Goal: Information Seeking & Learning: Learn about a topic

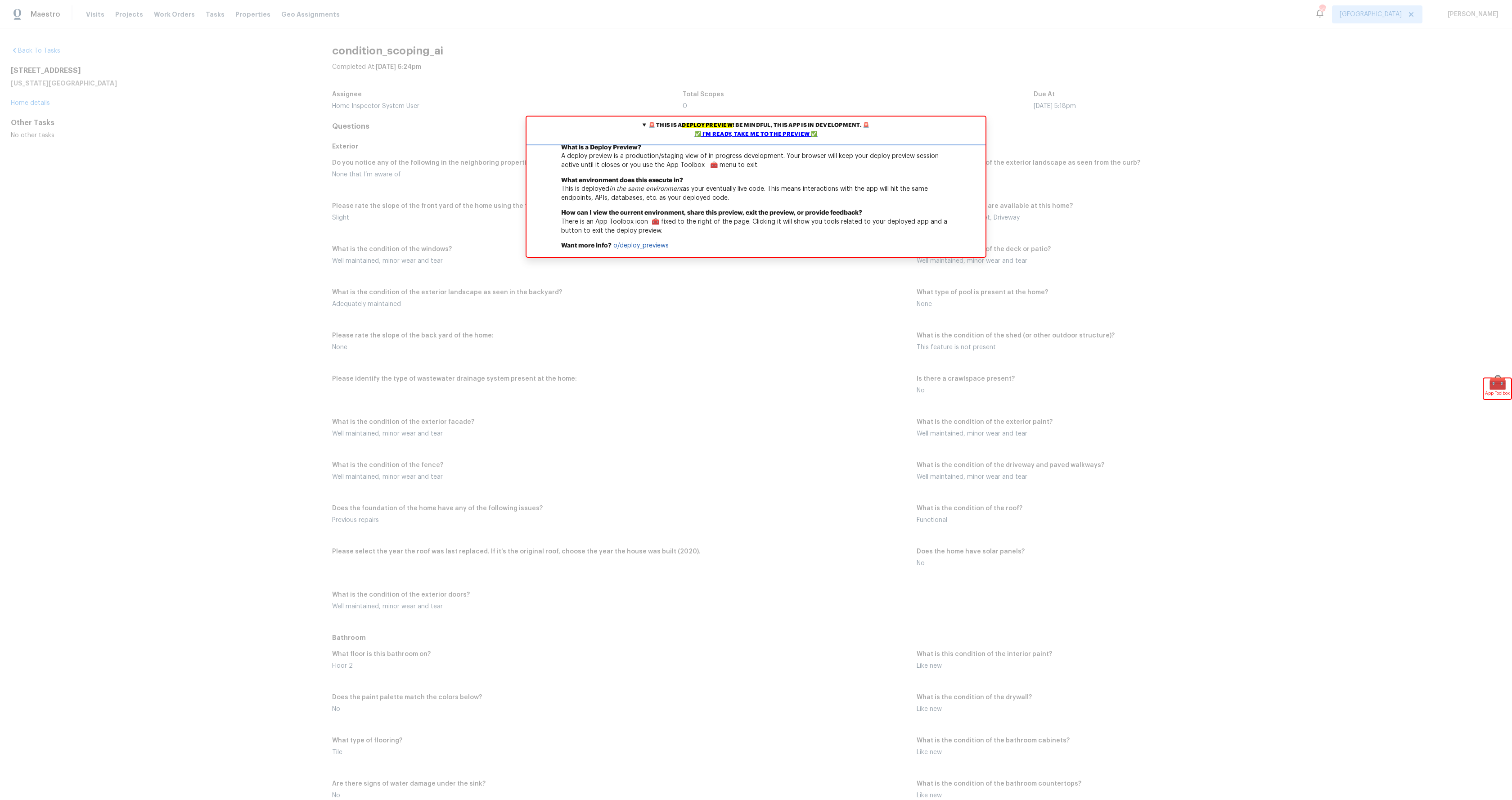
click at [779, 132] on div "✅ I'm ready, take me to the preview ✅" at bounding box center [756, 134] width 454 height 9
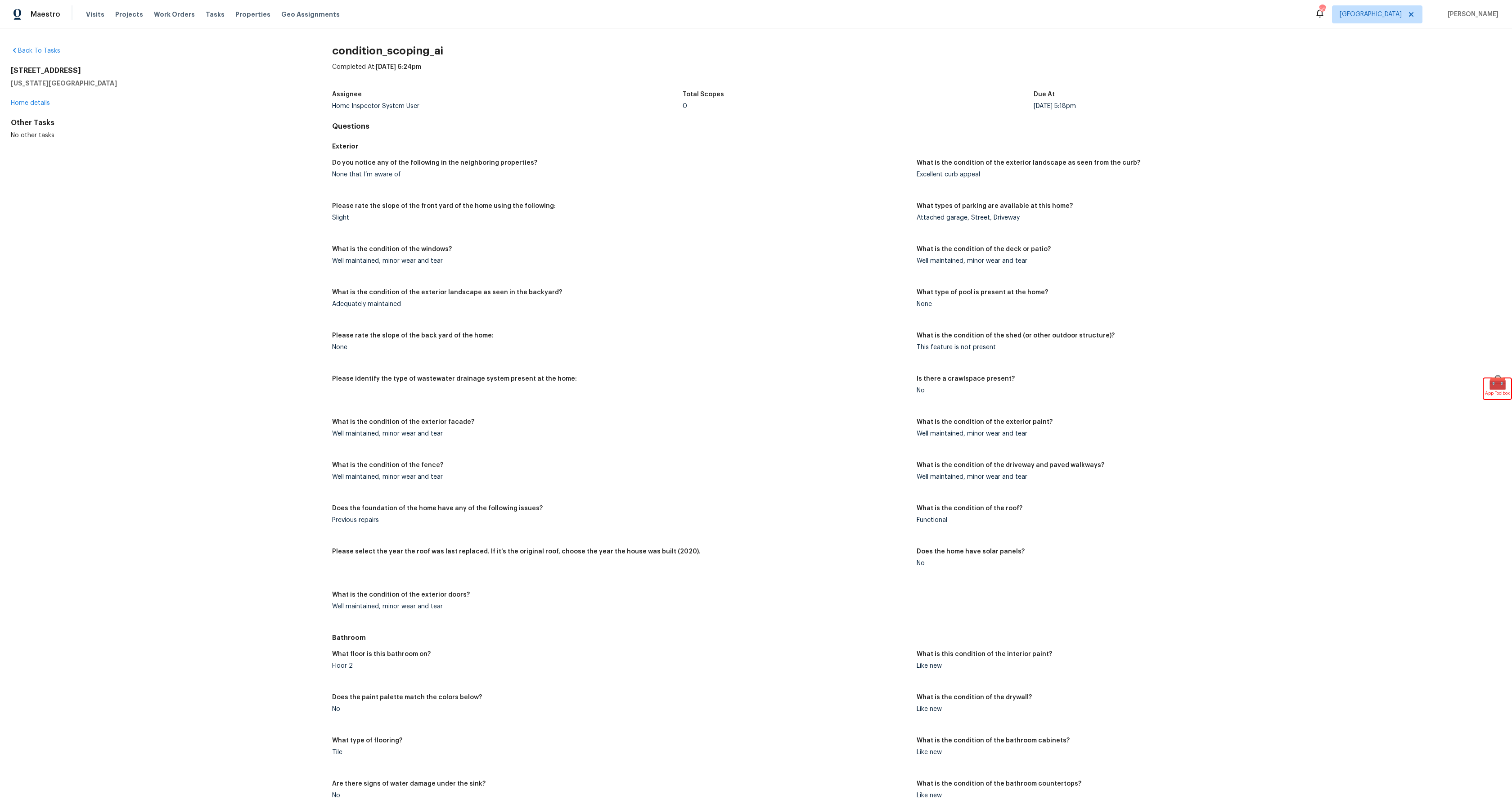
click at [96, 82] on h5 "Missouri City, TX 77459" at bounding box center [157, 83] width 292 height 9
drag, startPoint x: 82, startPoint y: 81, endPoint x: 6, endPoint y: 72, distance: 76.5
click at [2, 71] on div "Back To Tasks 8915 Forest Side Dr Missouri City, TX 77459 Home details Other Ta…" at bounding box center [756, 414] width 1512 height 772
copy div "8915 Forest Side Dr Missouri City, TX 77459"
click at [1493, 386] on span "🧰" at bounding box center [1497, 383] width 28 height 9
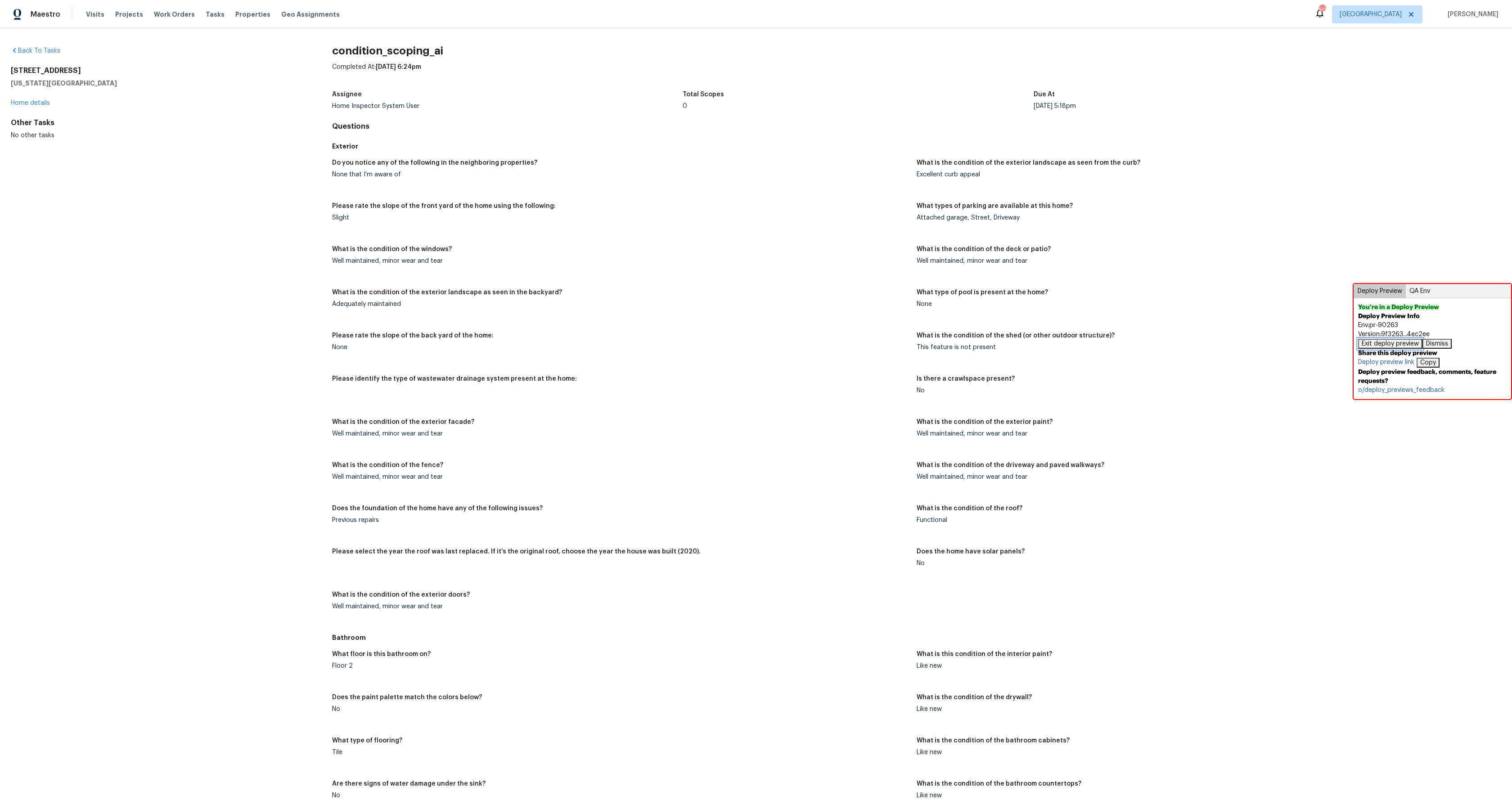
click at [1376, 342] on button "Exit deploy preview" at bounding box center [1391, 343] width 65 height 10
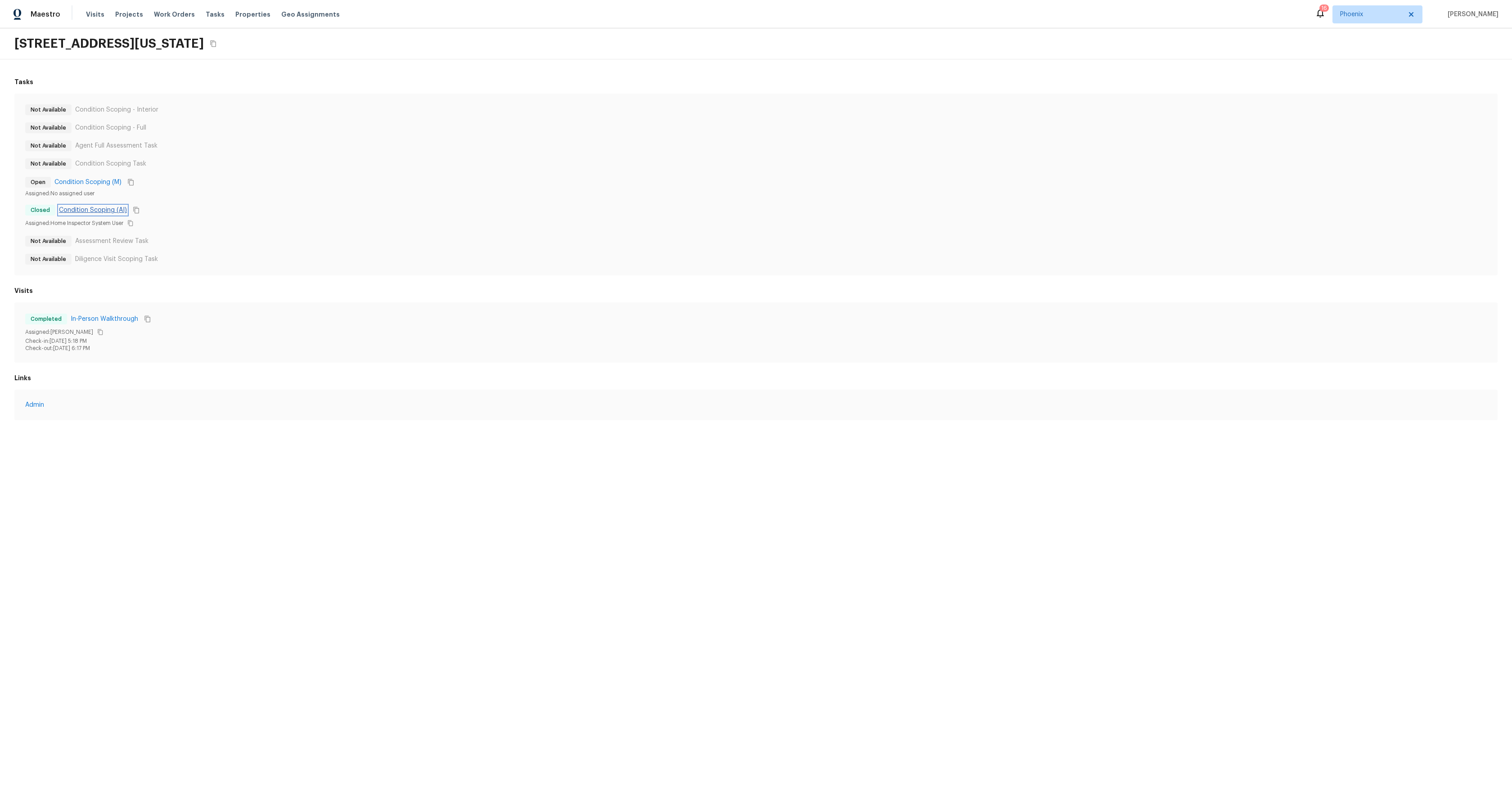
click at [96, 208] on link "Condition Scoping (AI)" at bounding box center [93, 210] width 68 height 9
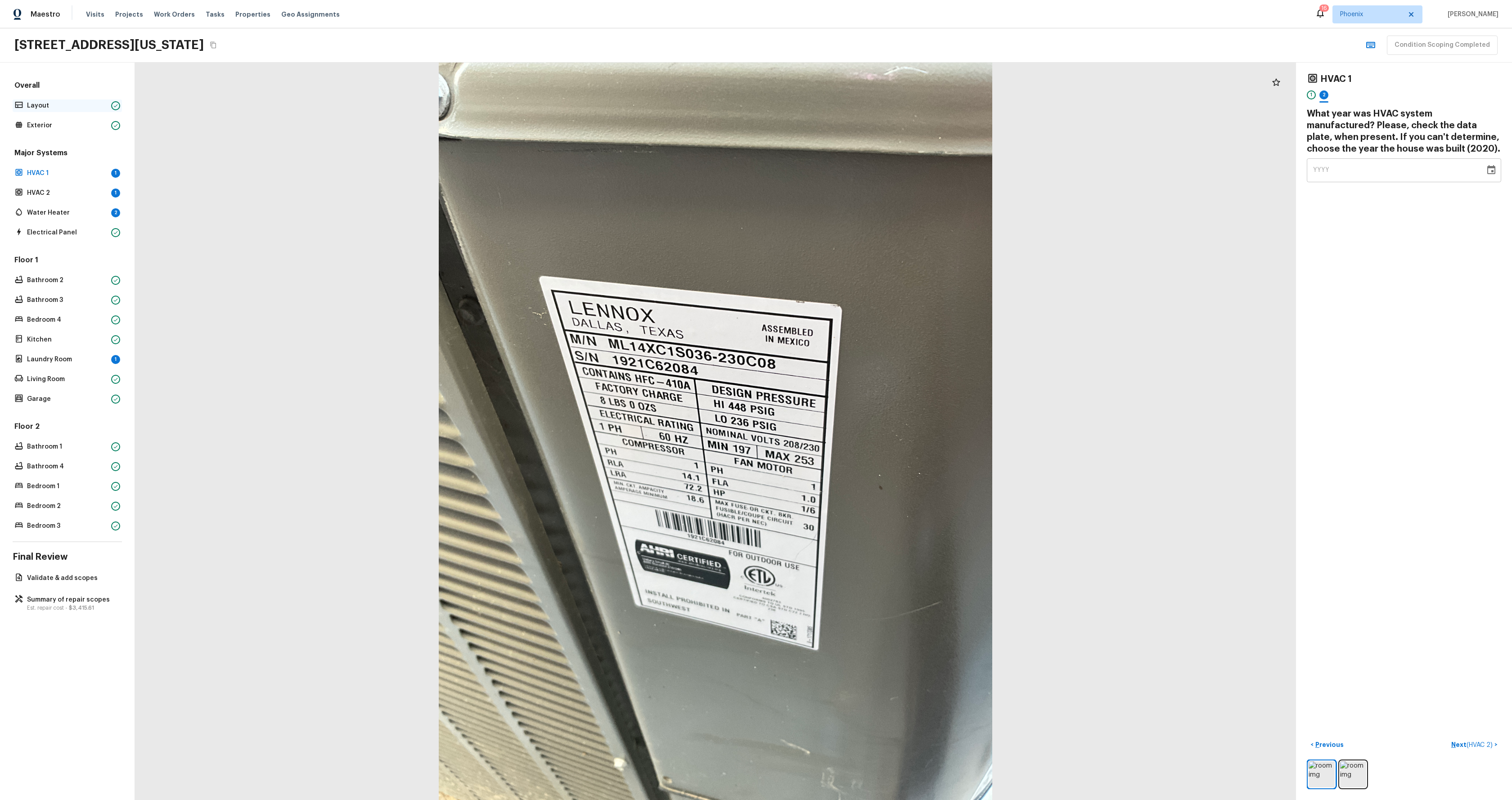
click at [65, 106] on p "Layout" at bounding box center [67, 105] width 80 height 9
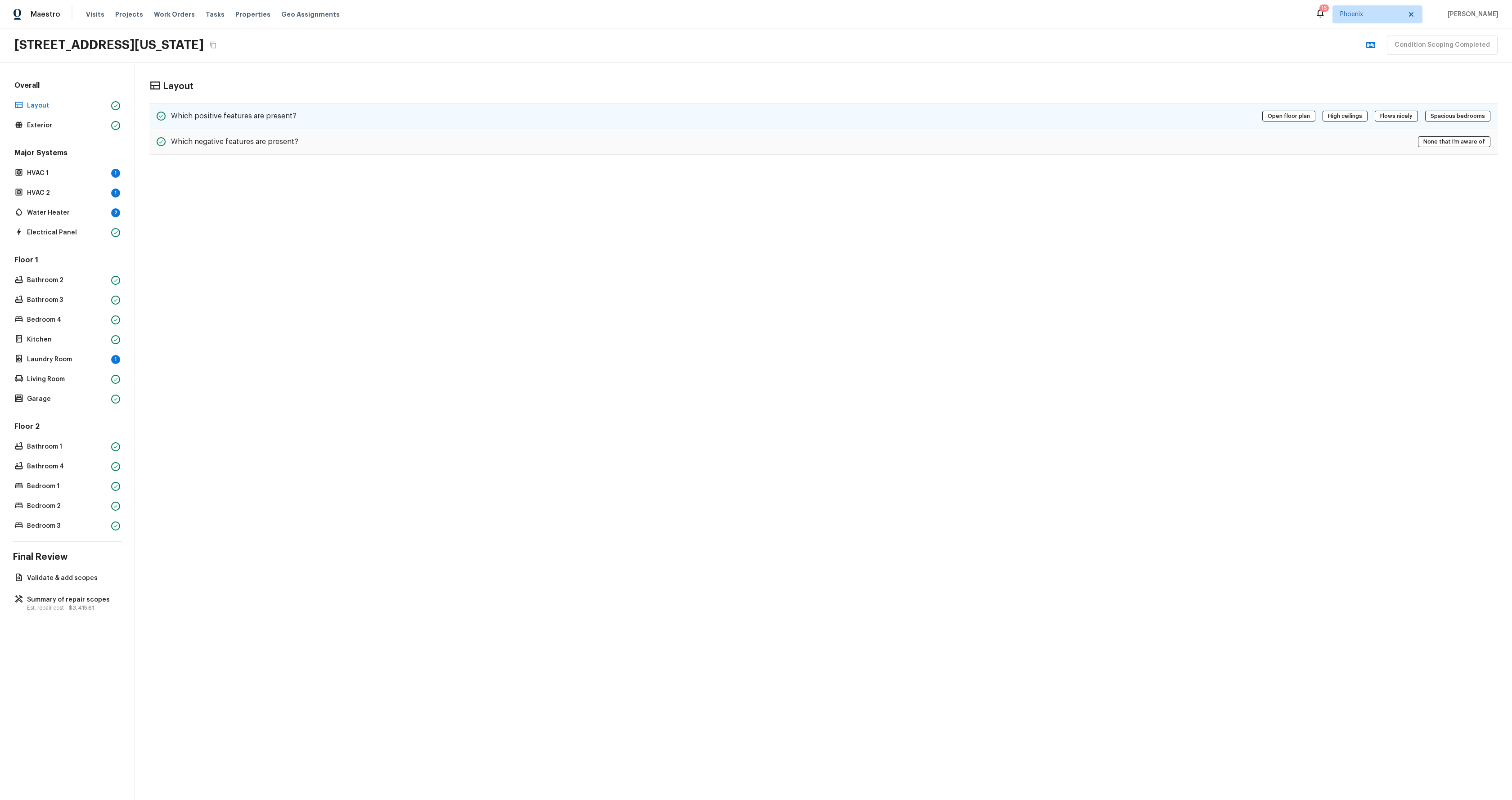
click at [310, 117] on div "Which positive features are present? Open floor plan High ceilings Flows nicely…" at bounding box center [824, 116] width 1348 height 26
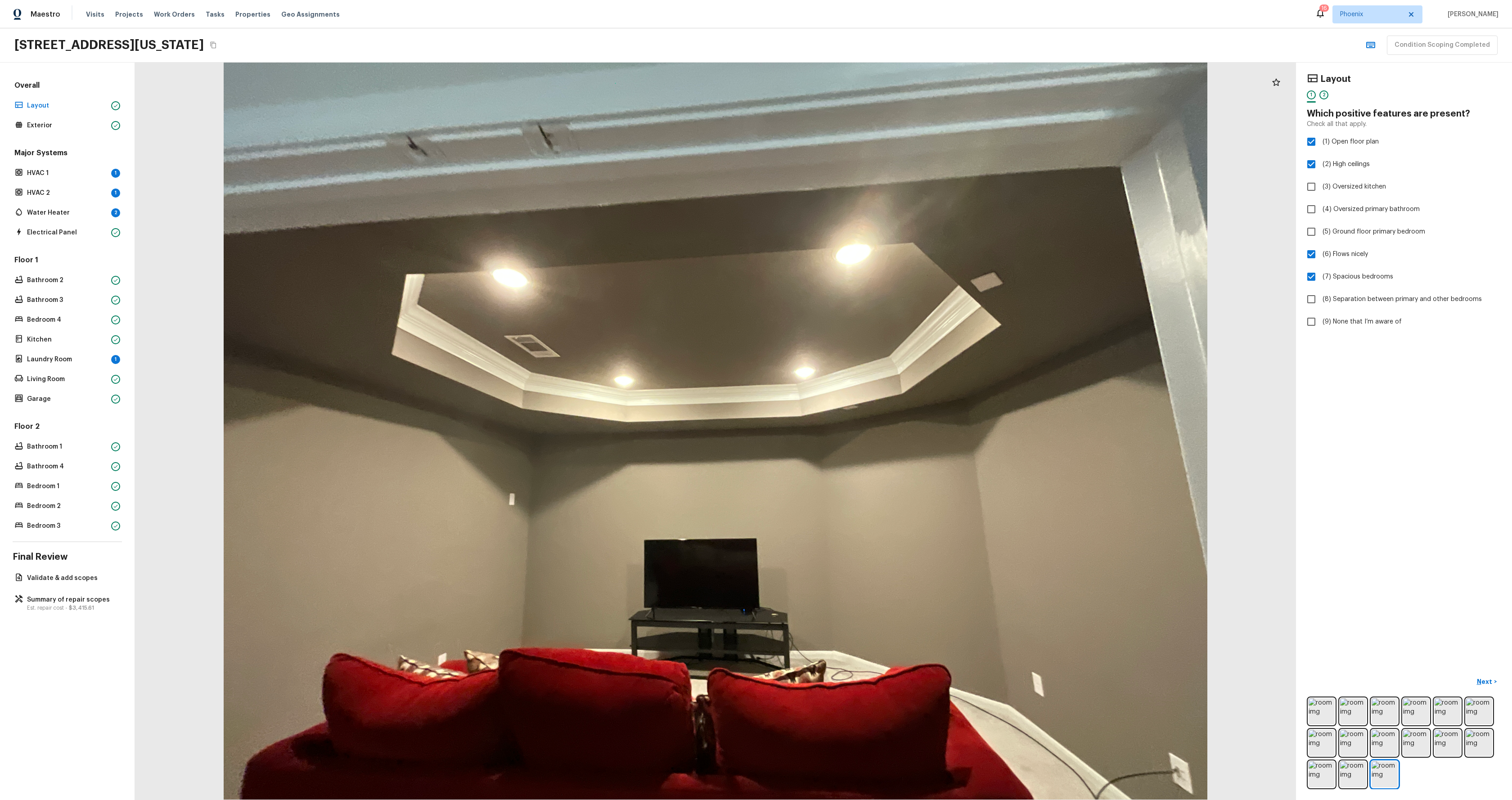
click at [43, 131] on div "Overall Layout Exterior Major Systems HVAC 1 1 HVAC 2 1 Water Heater 2 Electric…" at bounding box center [67, 306] width 109 height 452
click at [49, 126] on p "Exterior" at bounding box center [67, 125] width 80 height 9
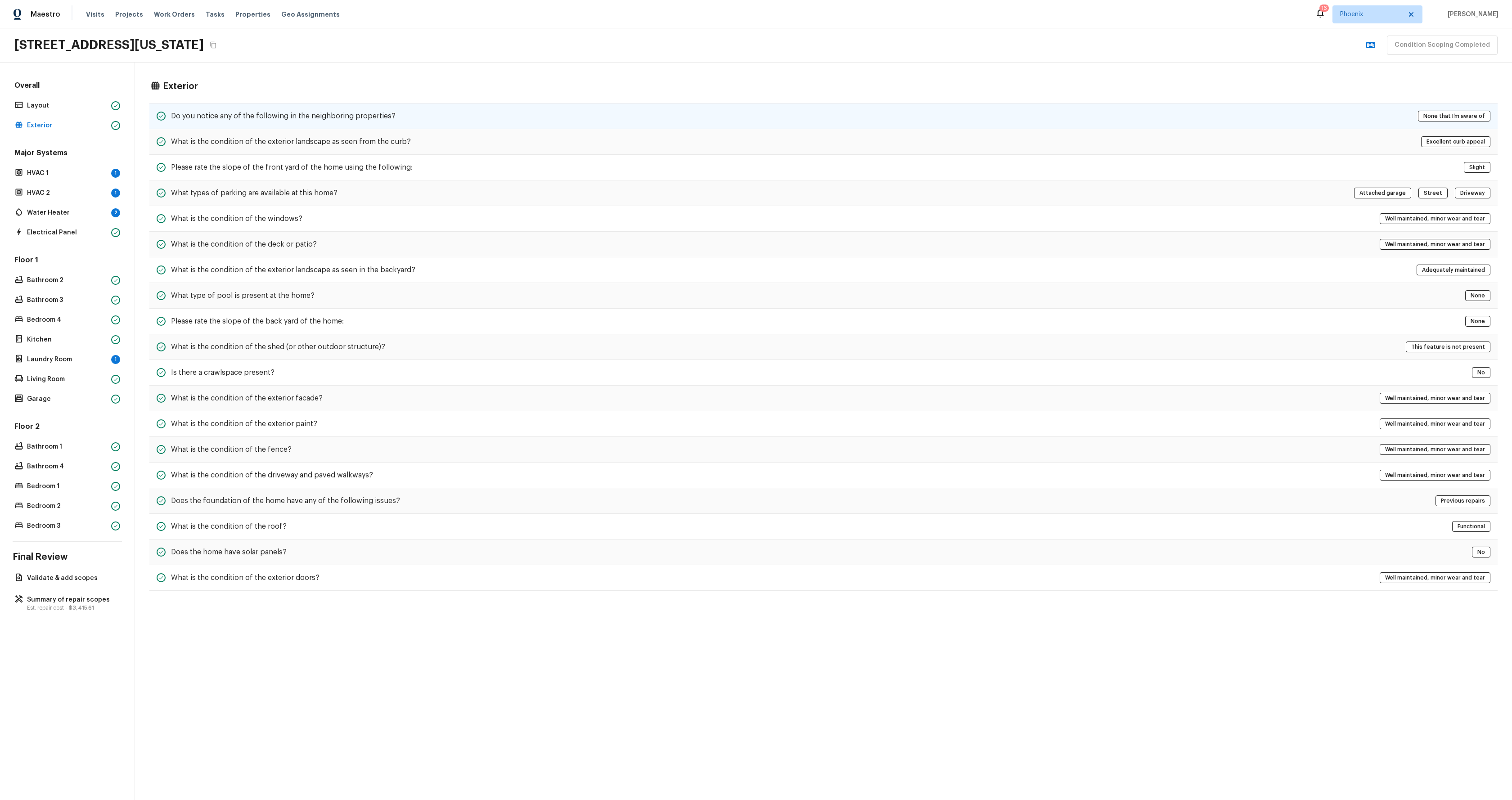
click at [301, 116] on h5 "Do you notice any of the following in the neighboring properties?" at bounding box center [283, 116] width 225 height 10
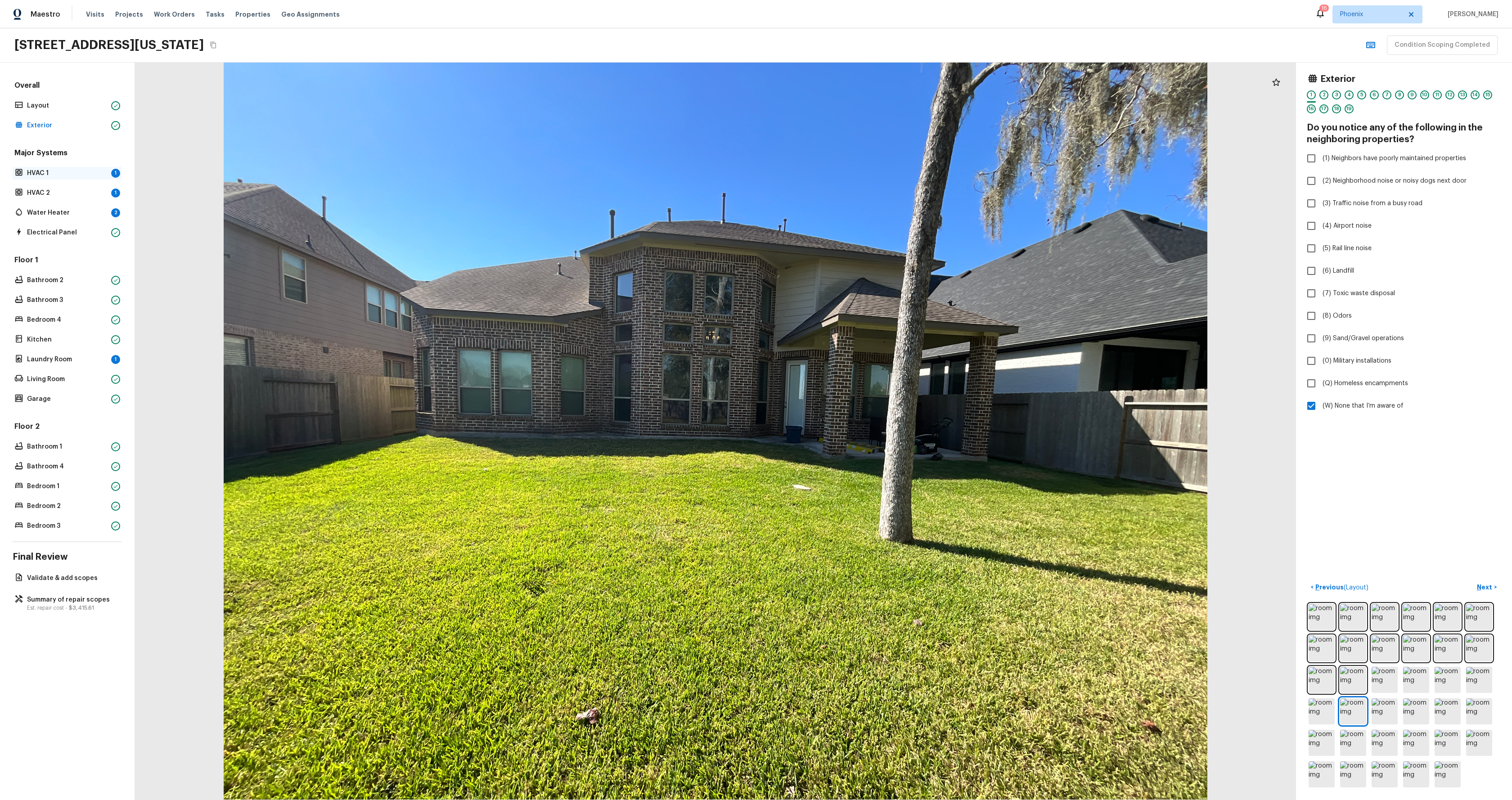
click at [46, 173] on p "HVAC 1" at bounding box center [67, 173] width 80 height 9
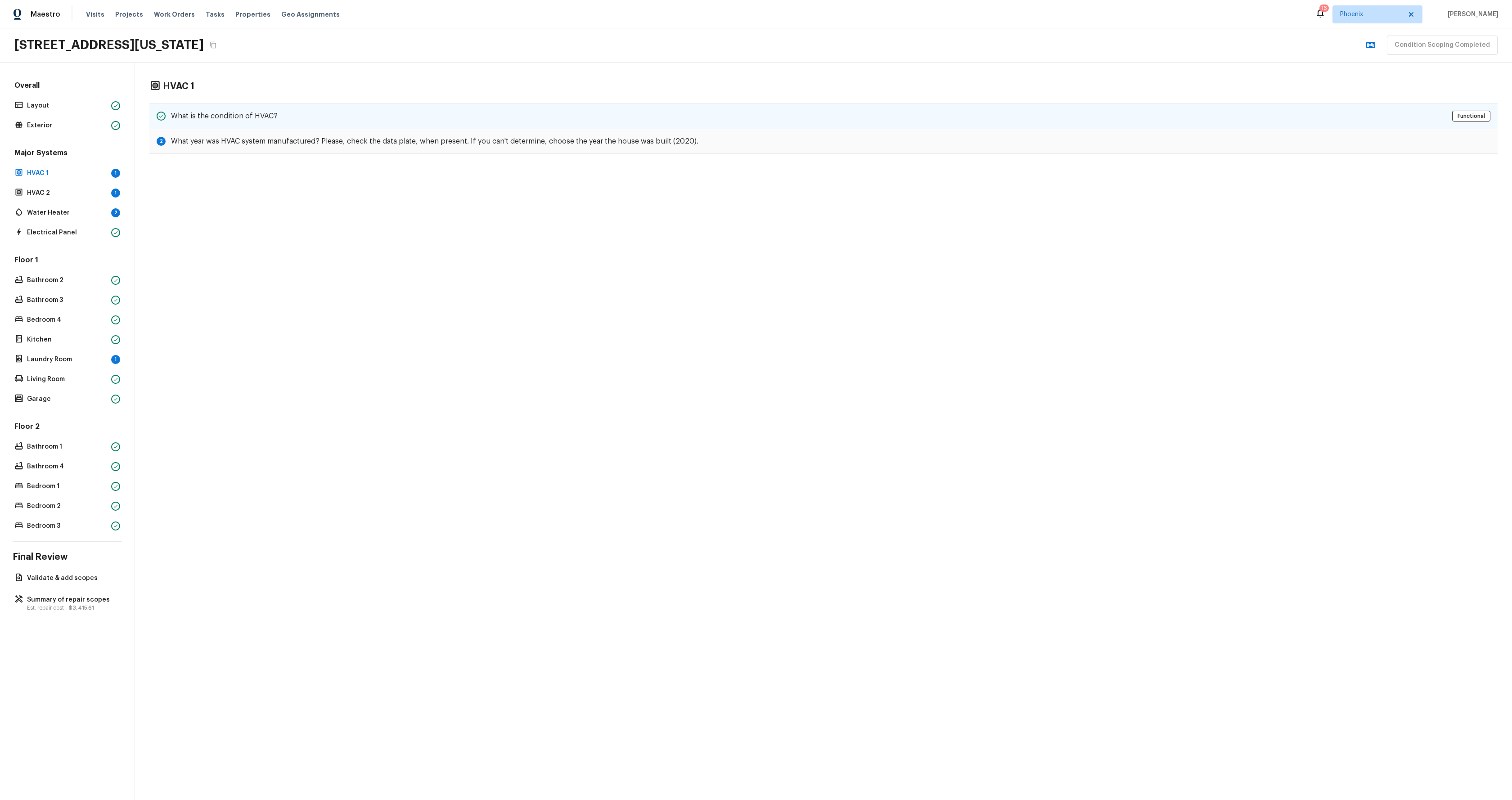
click at [283, 115] on div "What is the condition of HVAC? Functional" at bounding box center [824, 116] width 1348 height 26
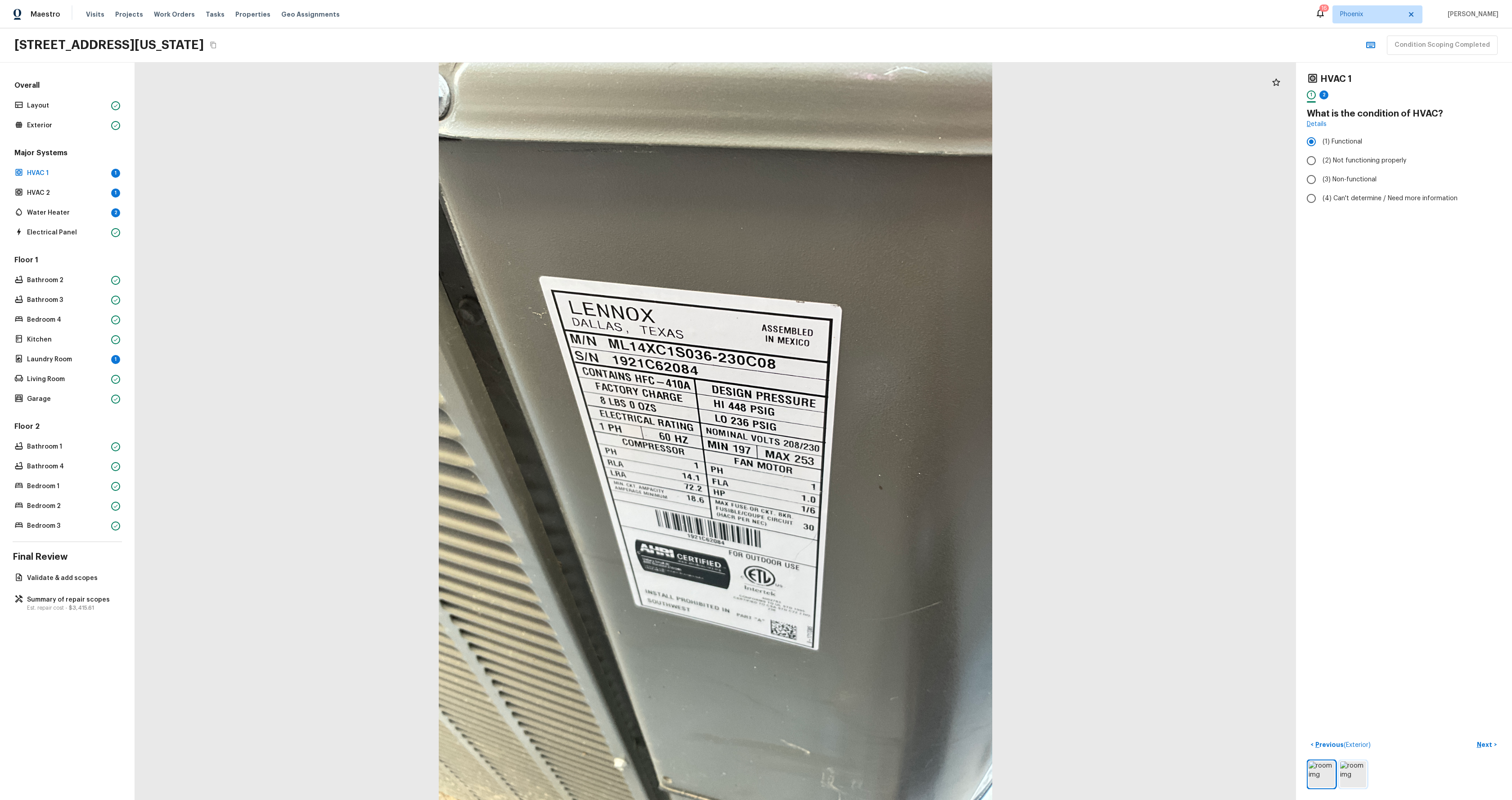
click at [1353, 769] on img at bounding box center [1353, 774] width 26 height 26
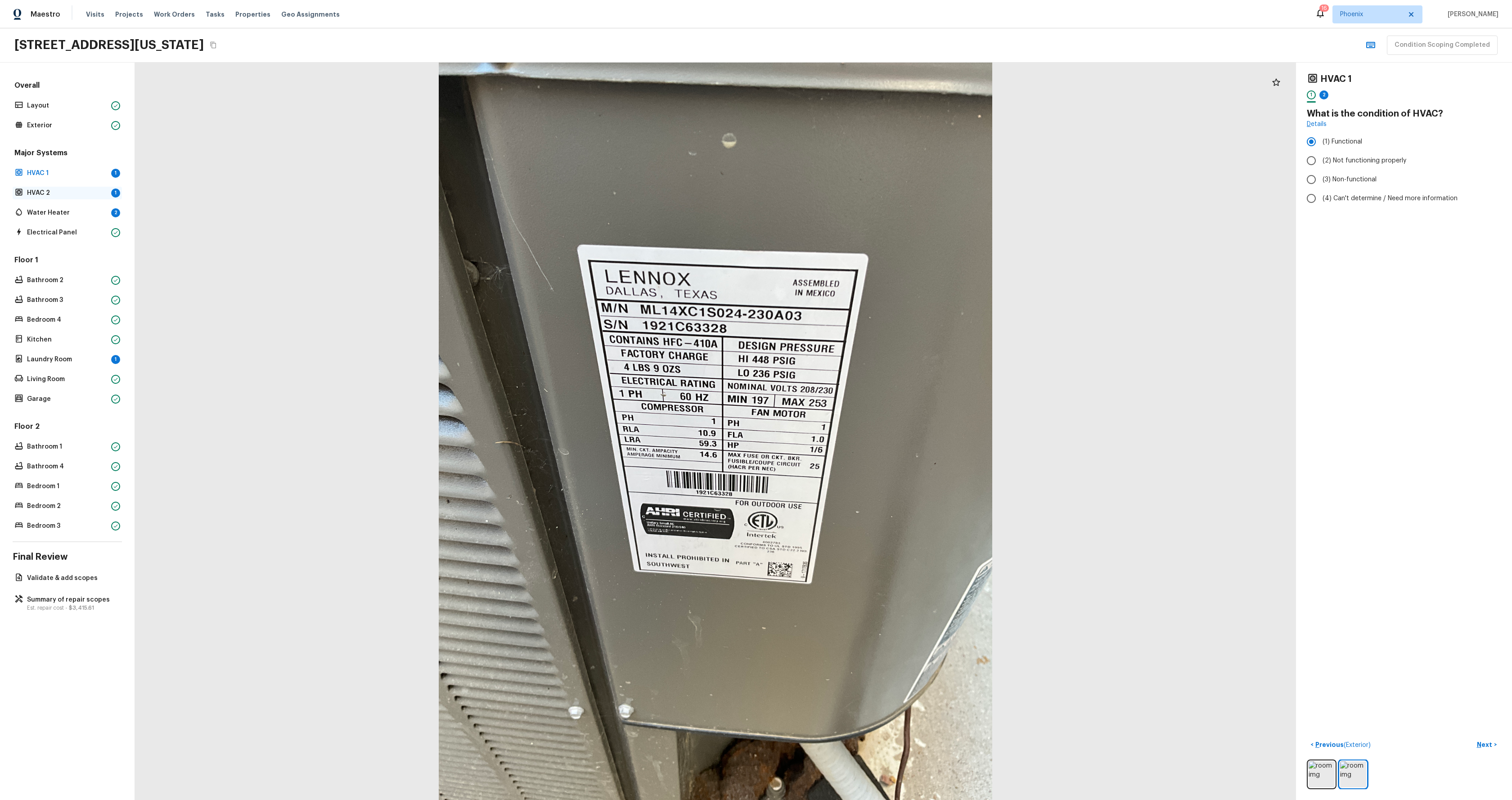
click at [73, 195] on p "HVAC 2" at bounding box center [67, 193] width 80 height 9
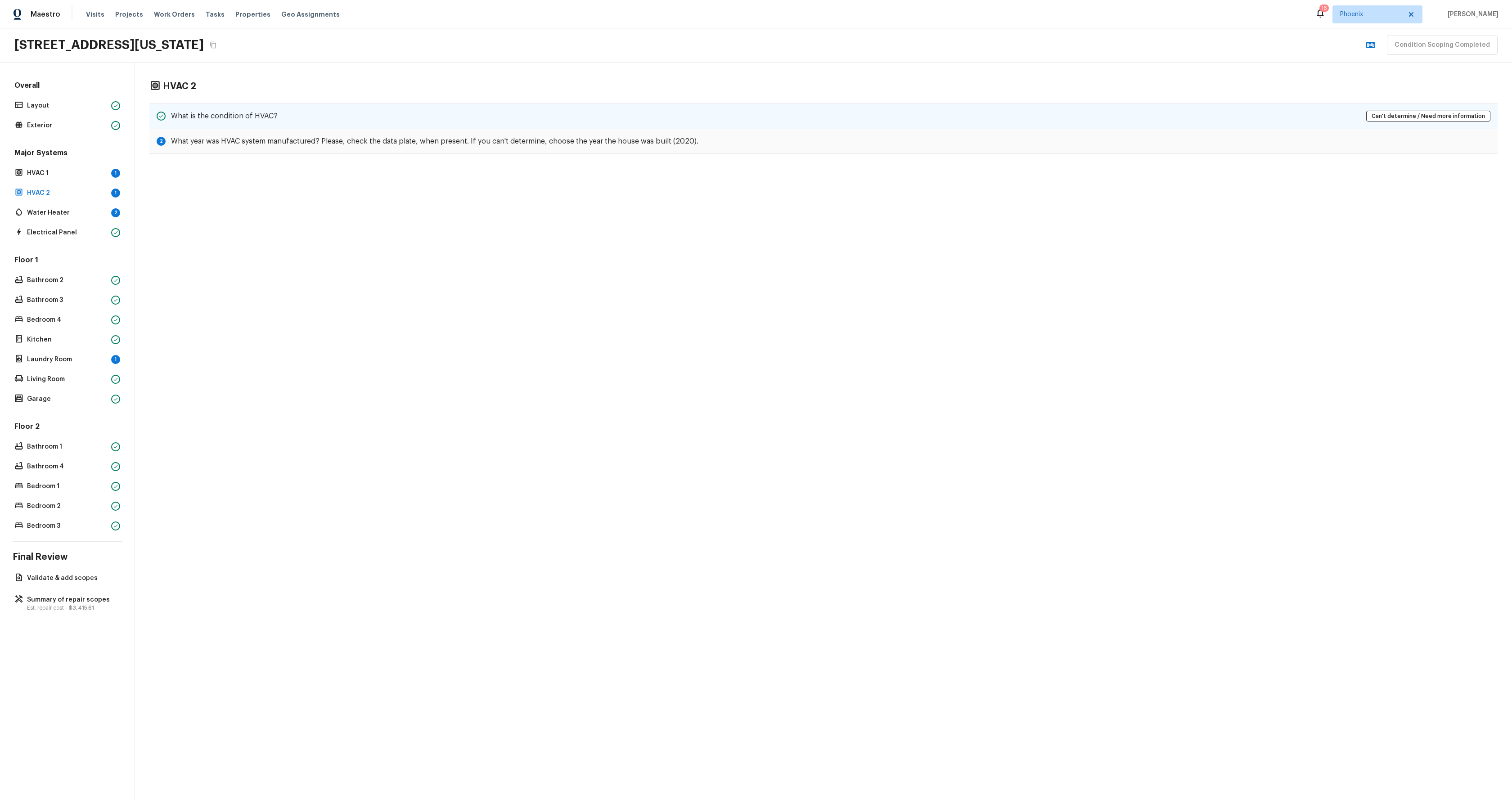
click at [304, 114] on div "What is the condition of HVAC? Can't determine / Need more information" at bounding box center [824, 116] width 1348 height 26
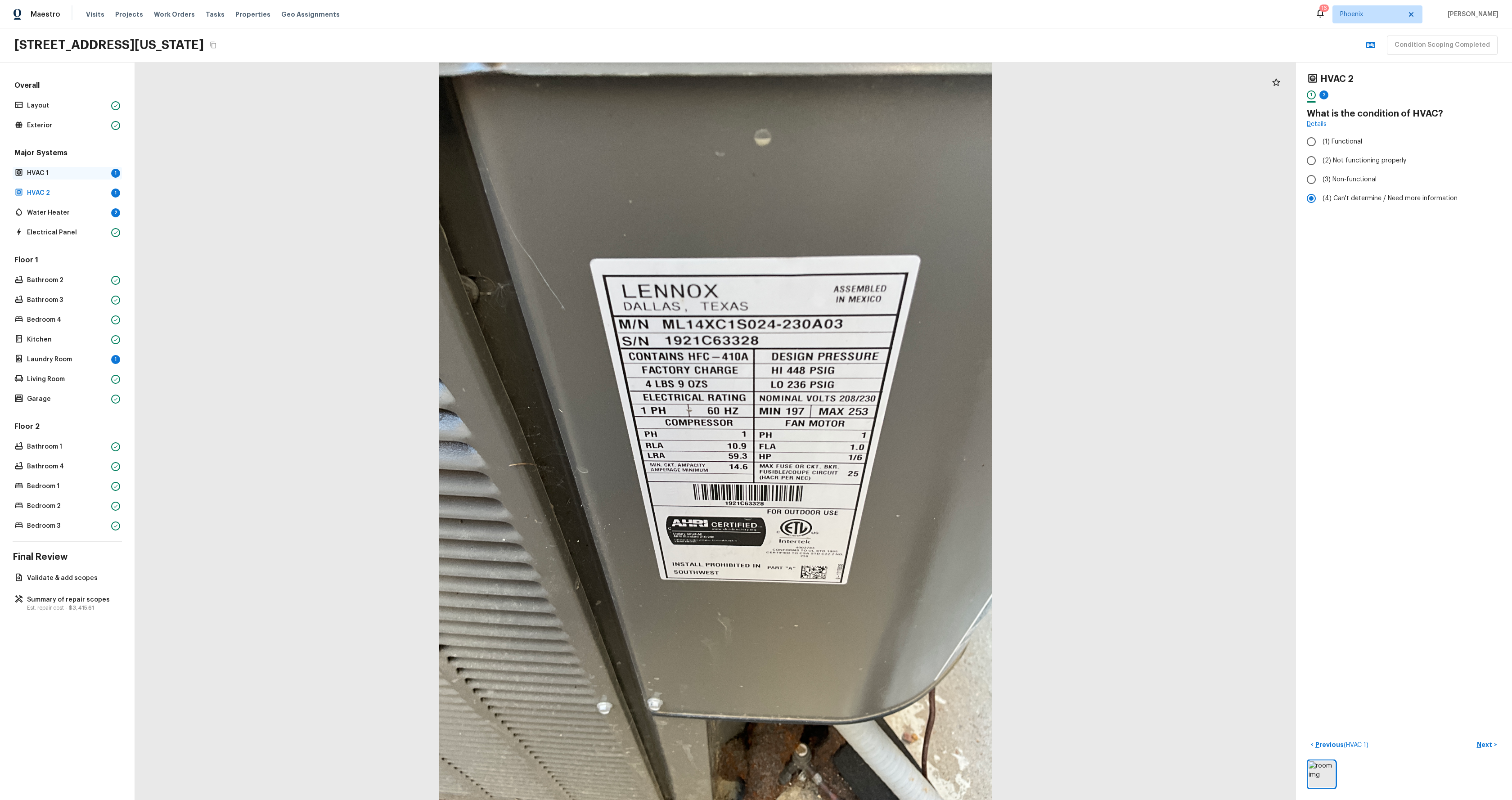
click at [51, 174] on p "HVAC 1" at bounding box center [67, 173] width 80 height 9
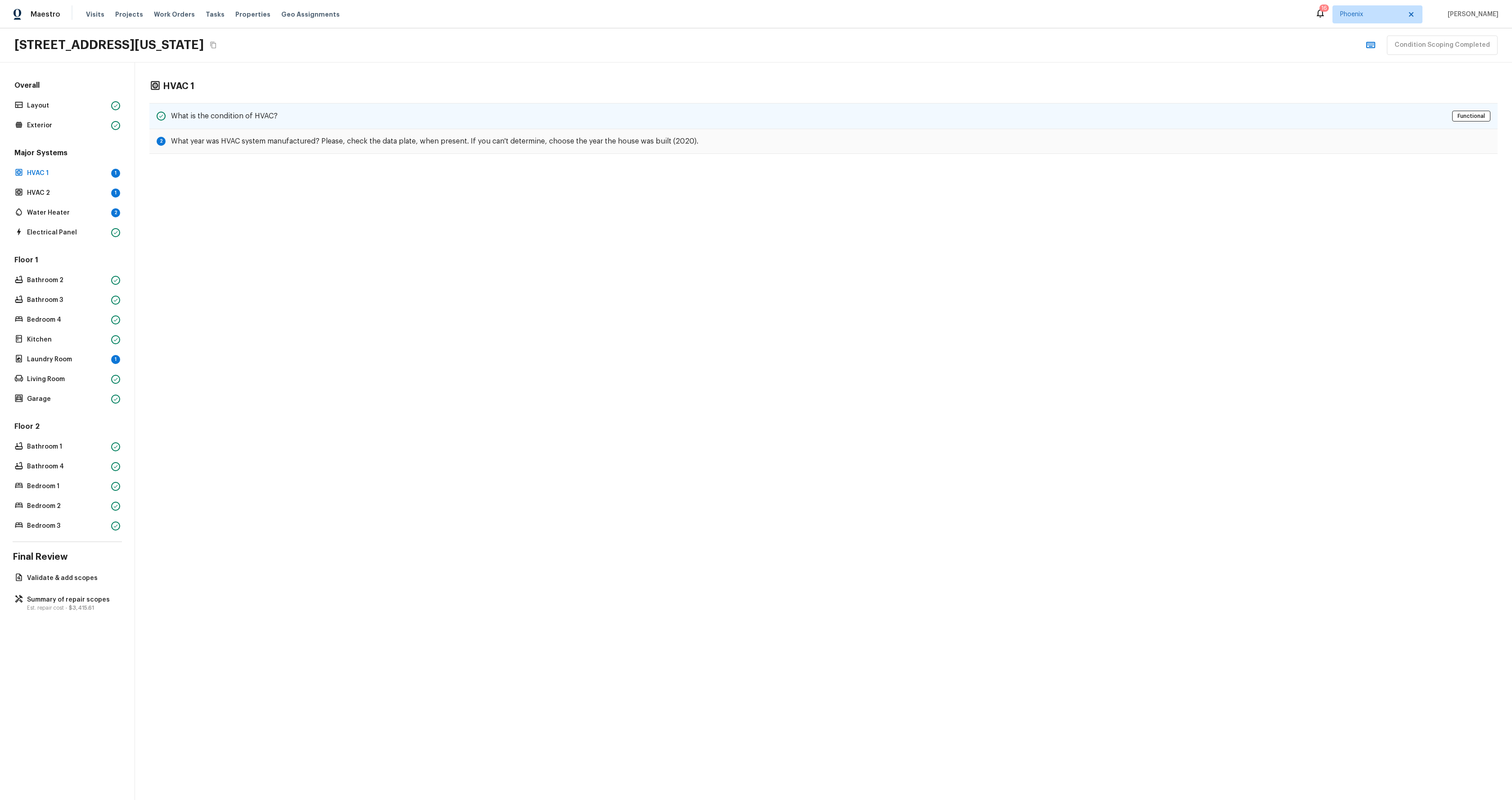
click at [468, 110] on div "What is the condition of HVAC? Functional" at bounding box center [824, 116] width 1348 height 26
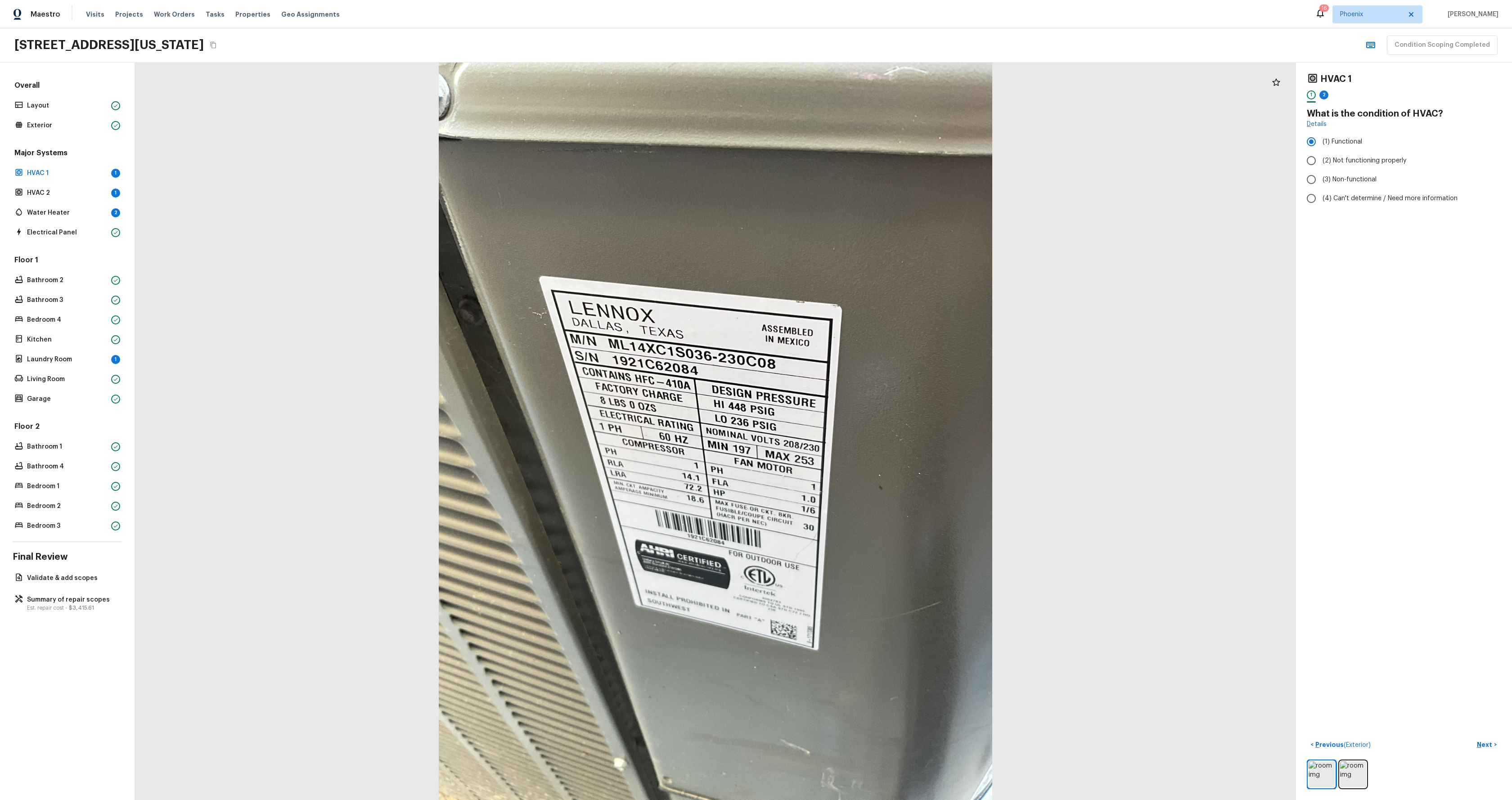
click at [43, 185] on div "Major Systems HVAC 1 1 HVAC 2 1 Water Heater 2 Electrical Panel" at bounding box center [67, 193] width 109 height 91
click at [45, 188] on div "HVAC 2 1" at bounding box center [67, 193] width 109 height 12
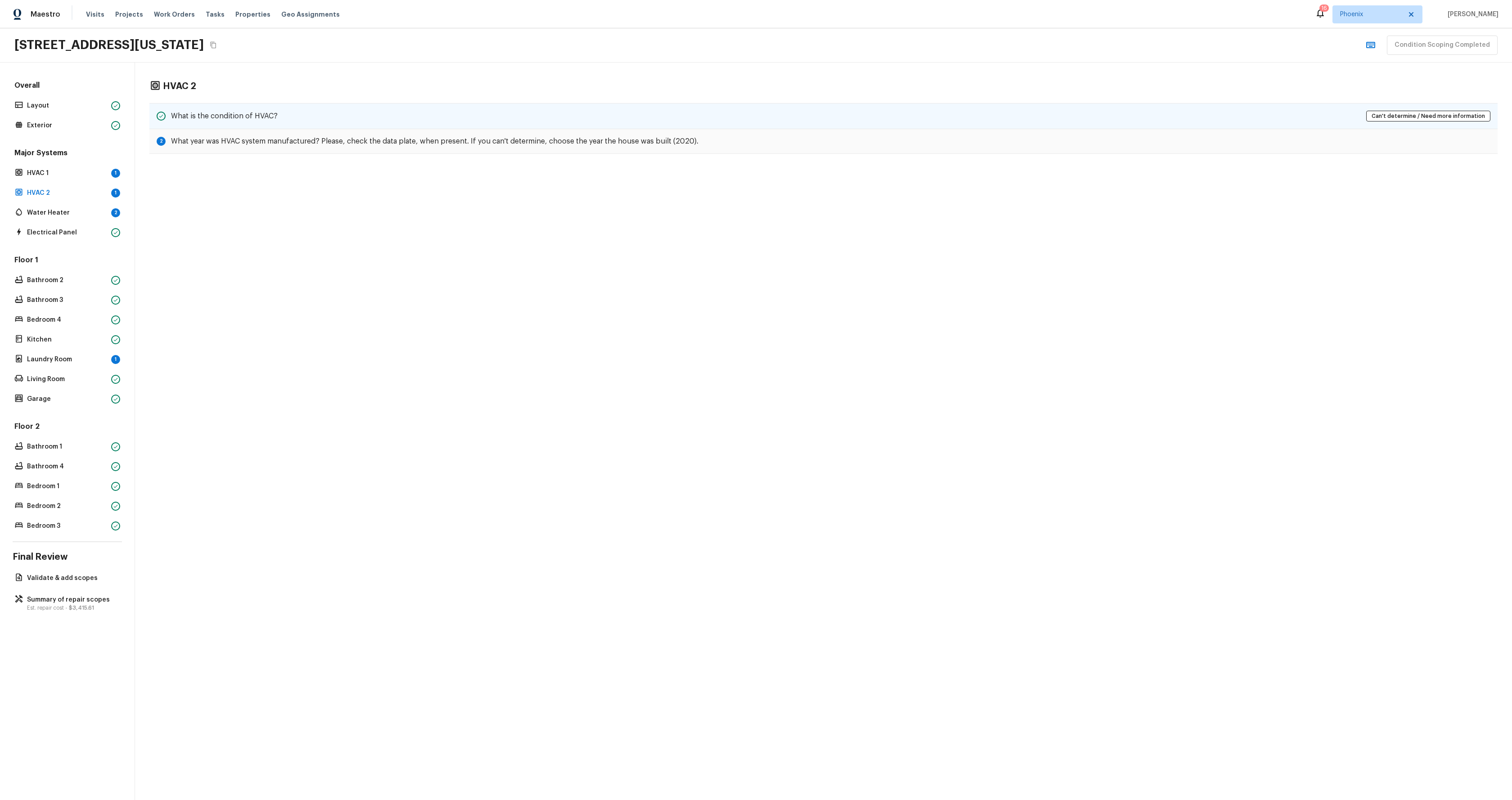
click at [511, 122] on div "What is the condition of HVAC? Can't determine / Need more information" at bounding box center [824, 116] width 1348 height 26
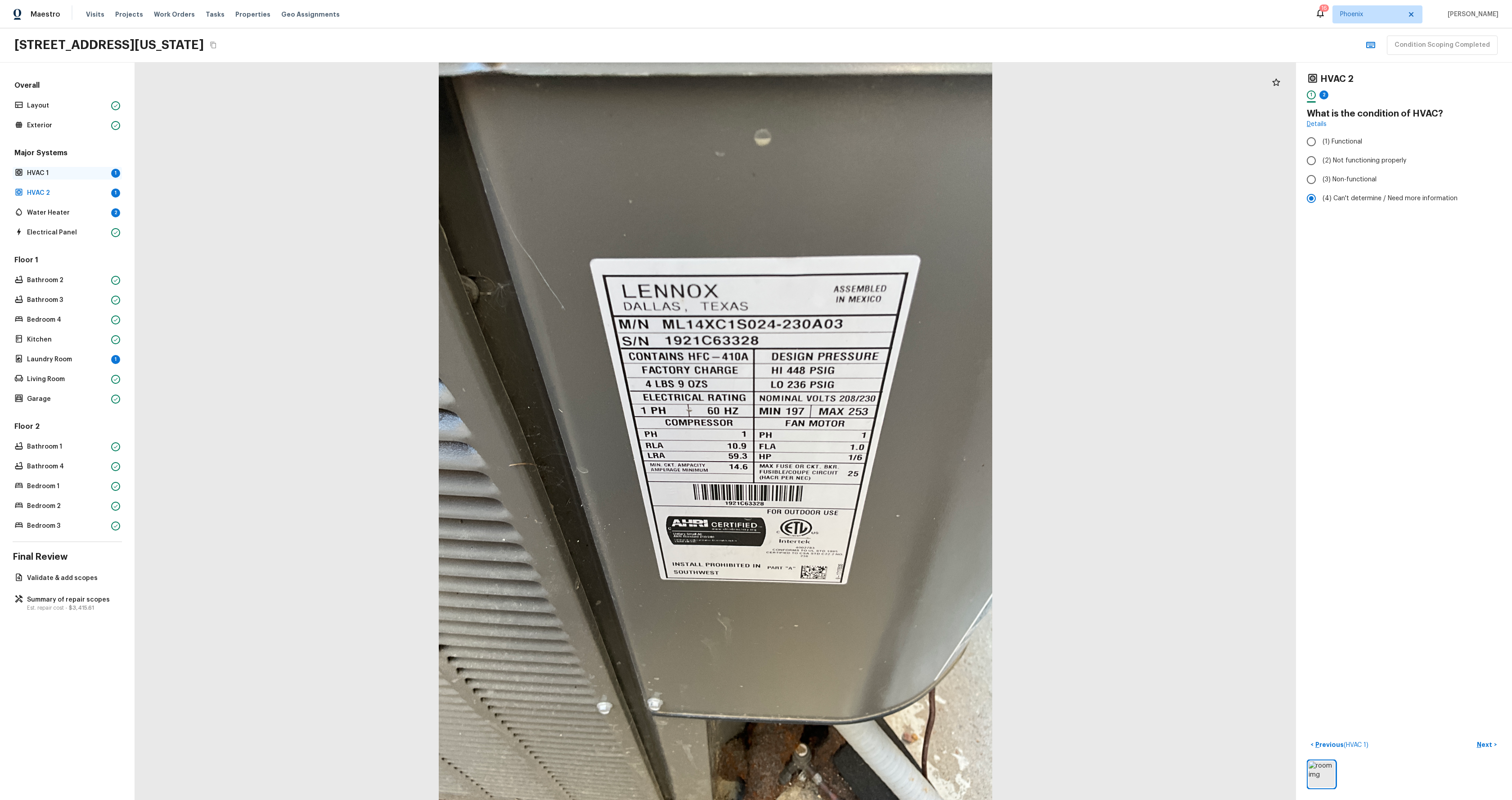
click at [47, 173] on p "HVAC 1" at bounding box center [67, 173] width 80 height 9
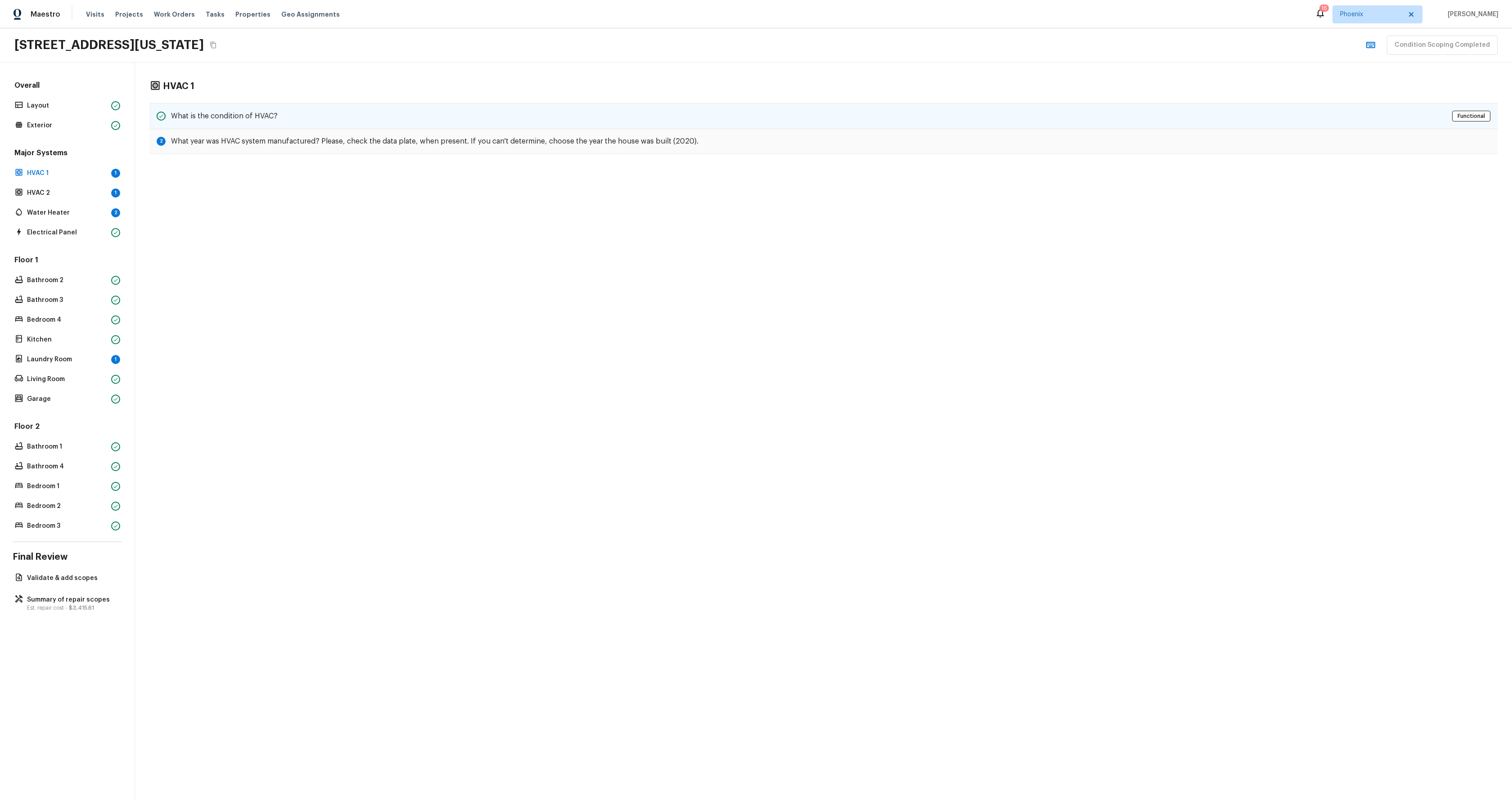
click at [325, 114] on div "What is the condition of HVAC? Functional" at bounding box center [824, 116] width 1348 height 26
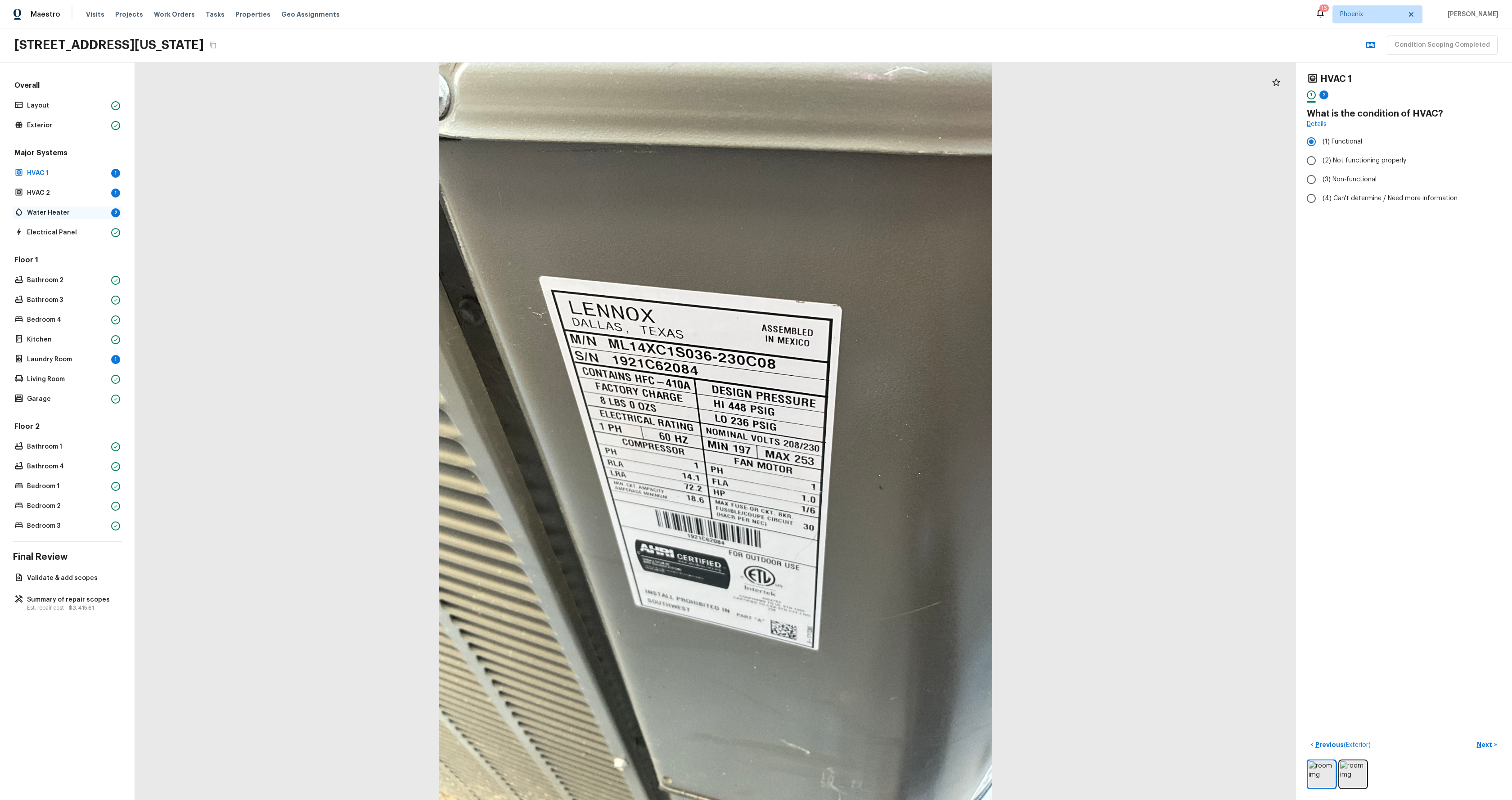
click at [53, 211] on p "Water Heater" at bounding box center [67, 212] width 80 height 9
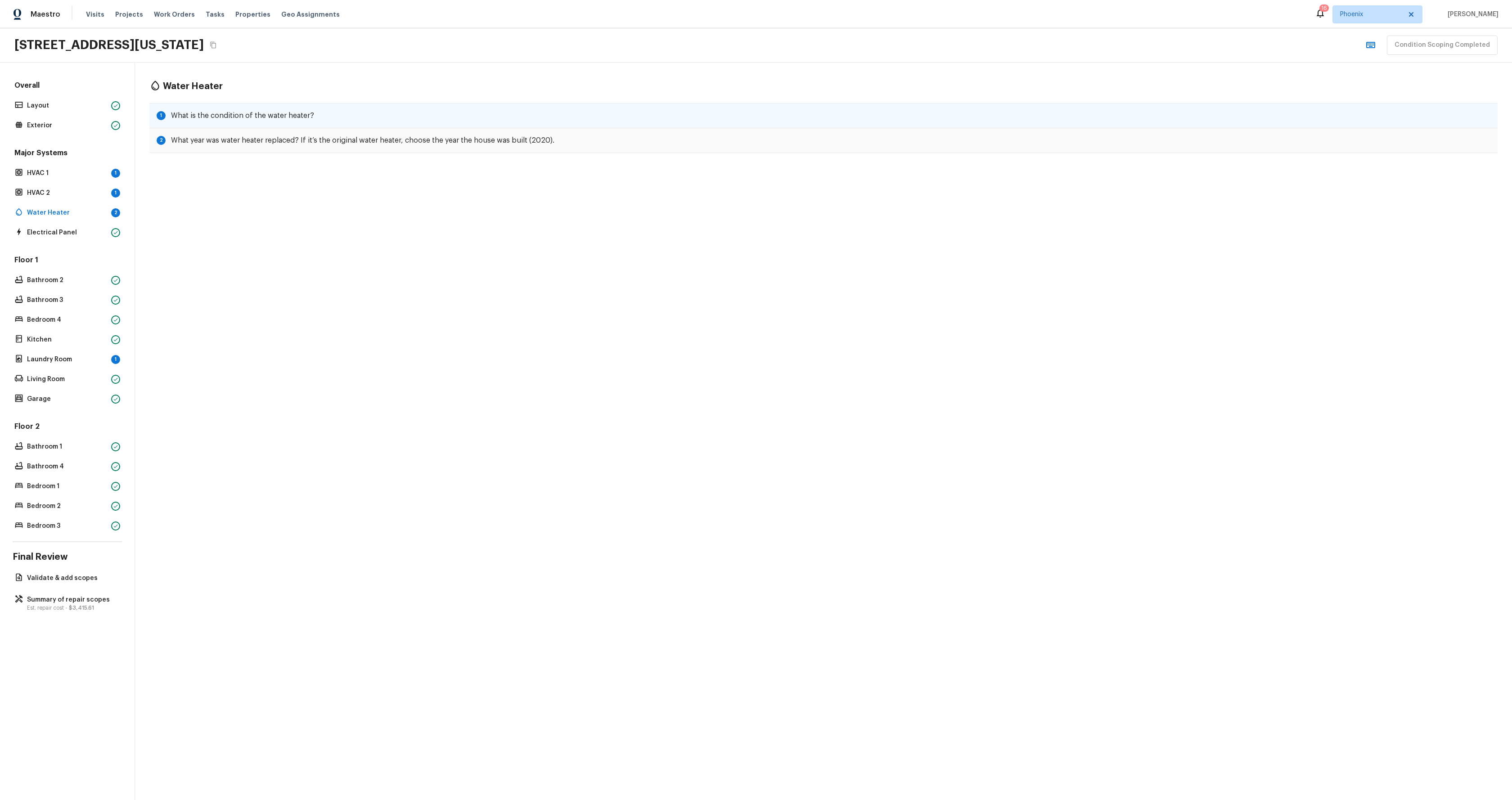
click at [331, 112] on div "1 What is the condition of the water heater?" at bounding box center [824, 116] width 1348 height 25
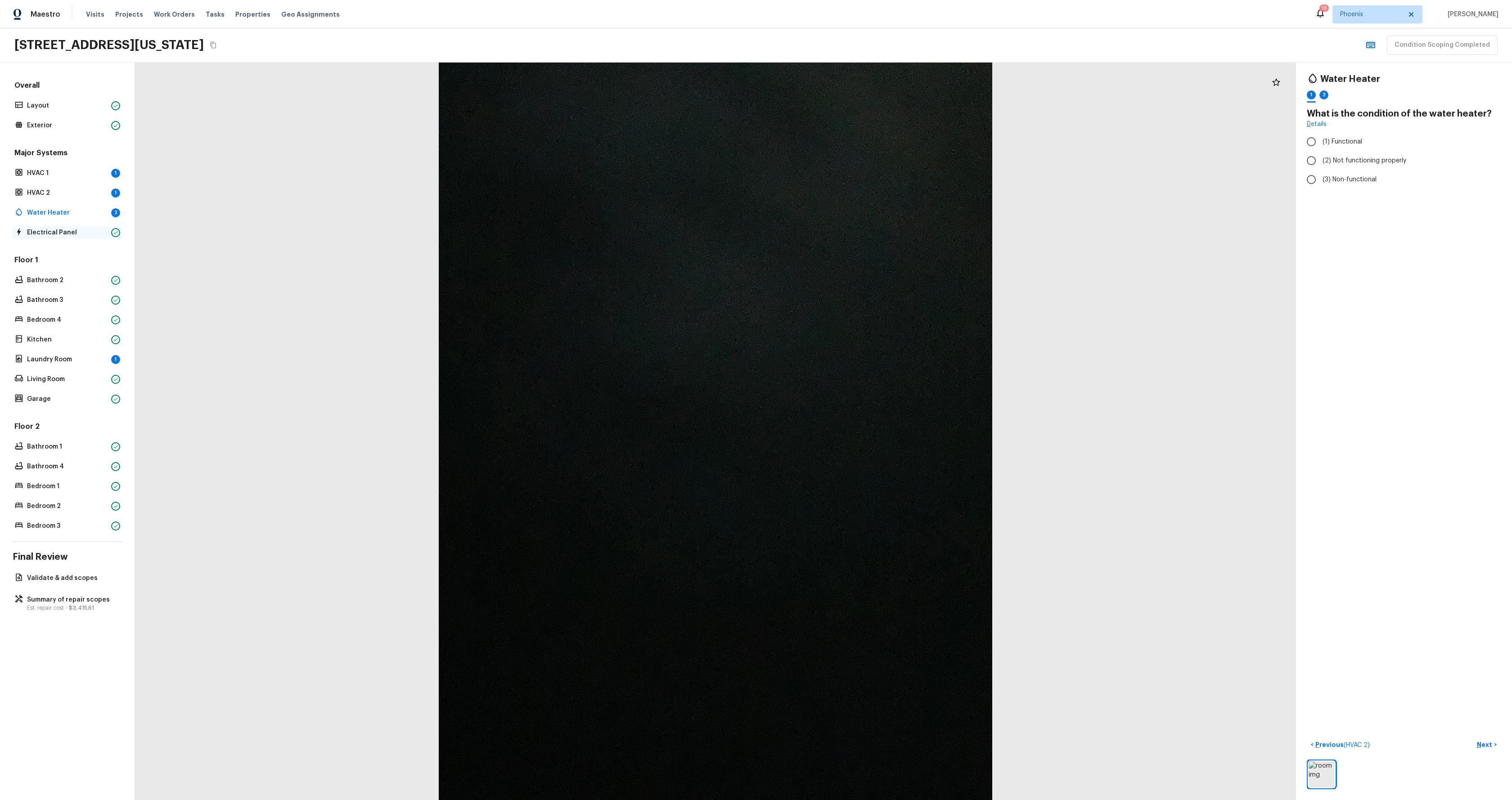
click at [64, 228] on p "Electrical Panel" at bounding box center [67, 232] width 80 height 9
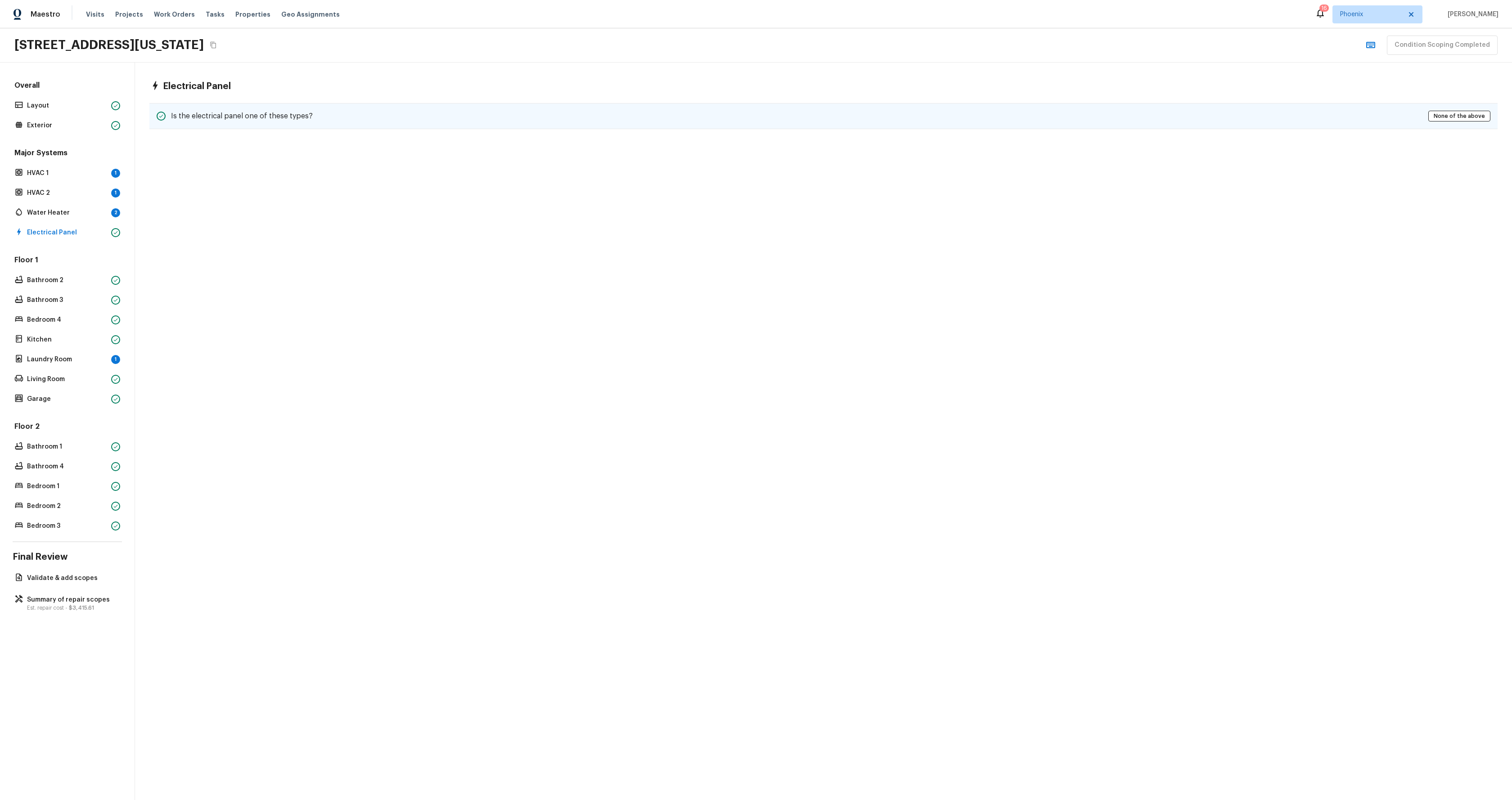
click at [315, 103] on div "Is the electrical panel one of these types? None of the above" at bounding box center [824, 116] width 1348 height 26
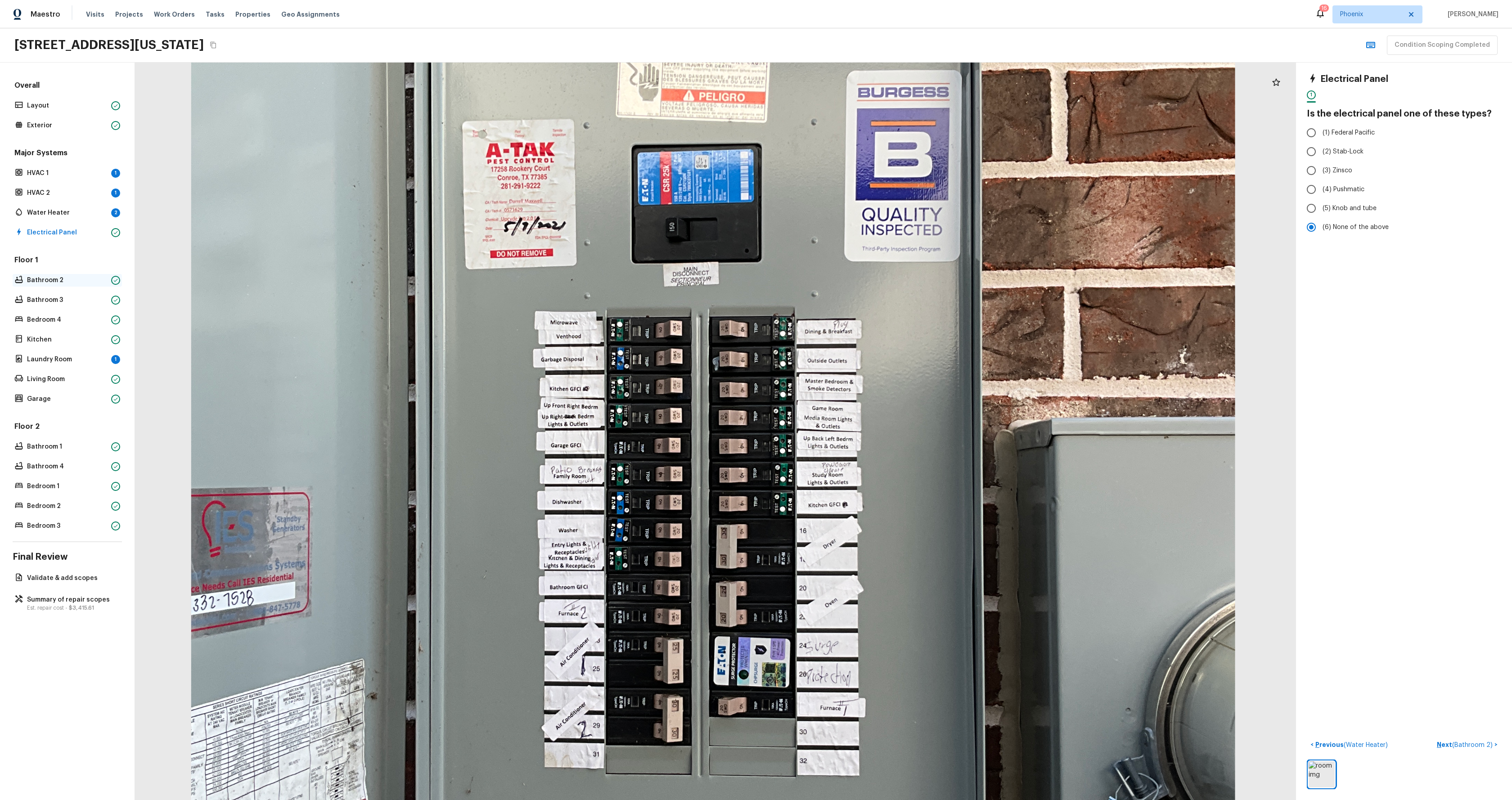
click at [57, 279] on p "Bathroom 2" at bounding box center [67, 280] width 80 height 9
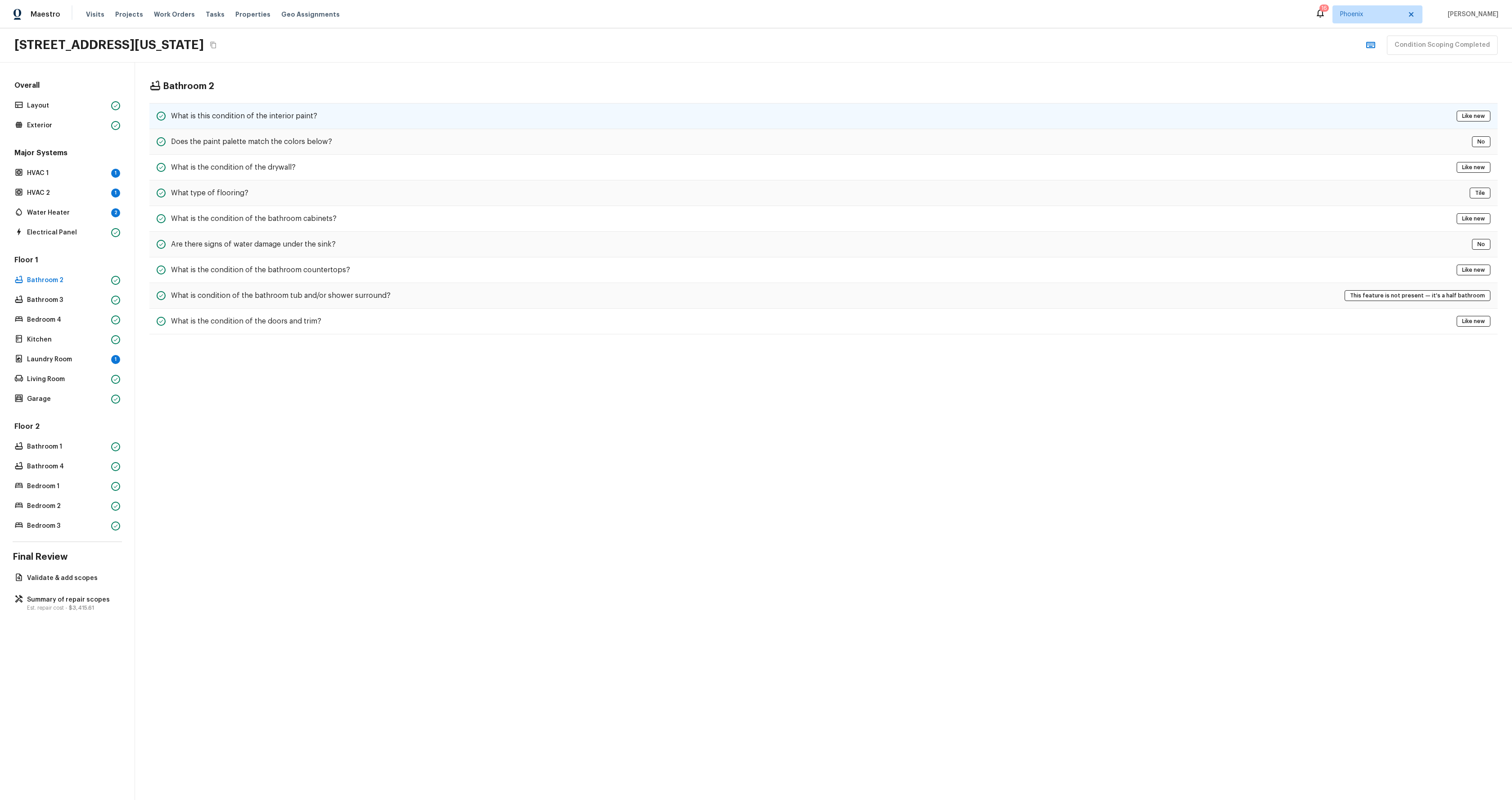
click at [280, 116] on h5 "What is this condition of the interior paint?" at bounding box center [244, 116] width 146 height 10
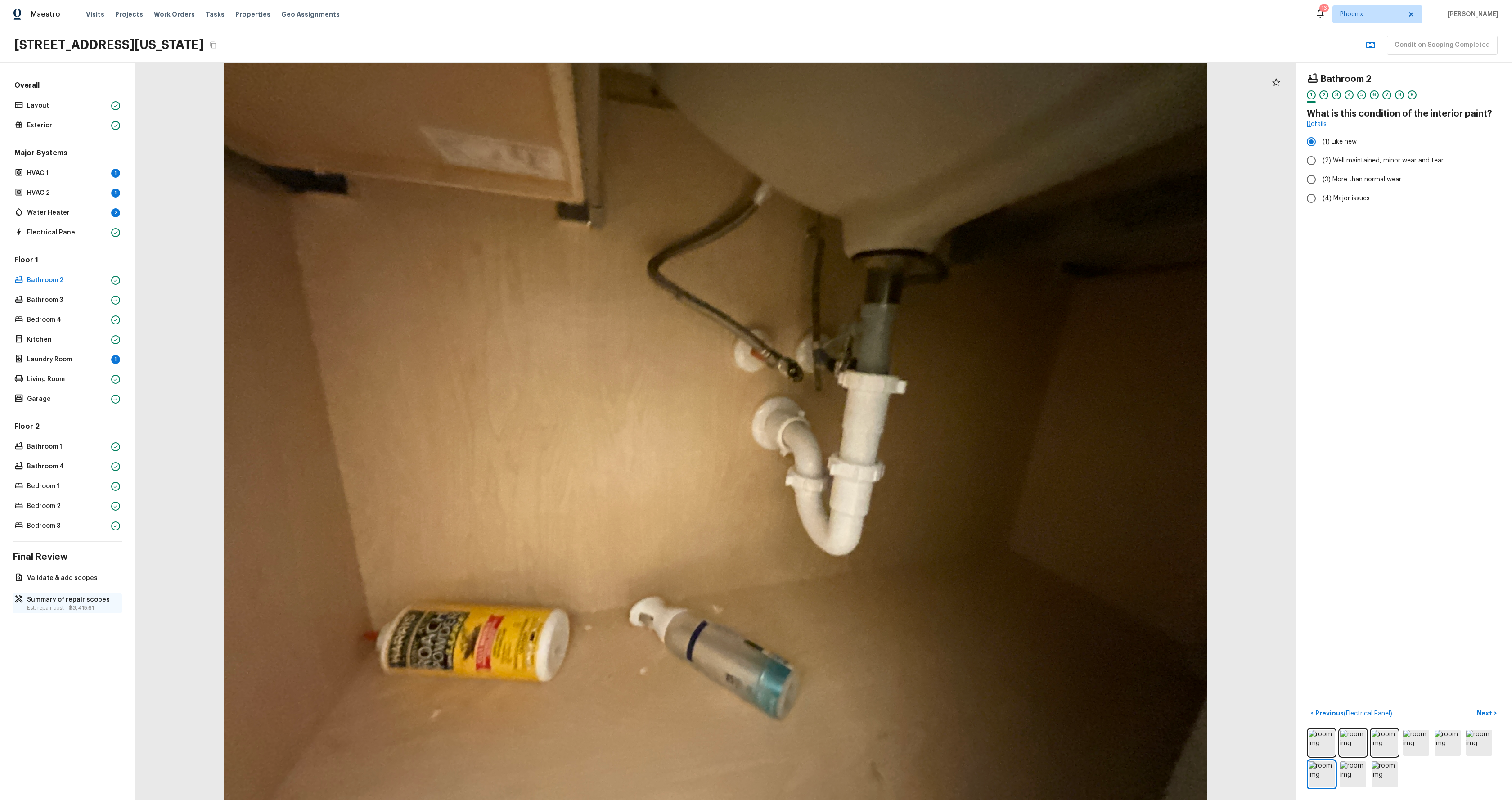
click at [61, 598] on p "Summary of repair scopes" at bounding box center [72, 599] width 90 height 9
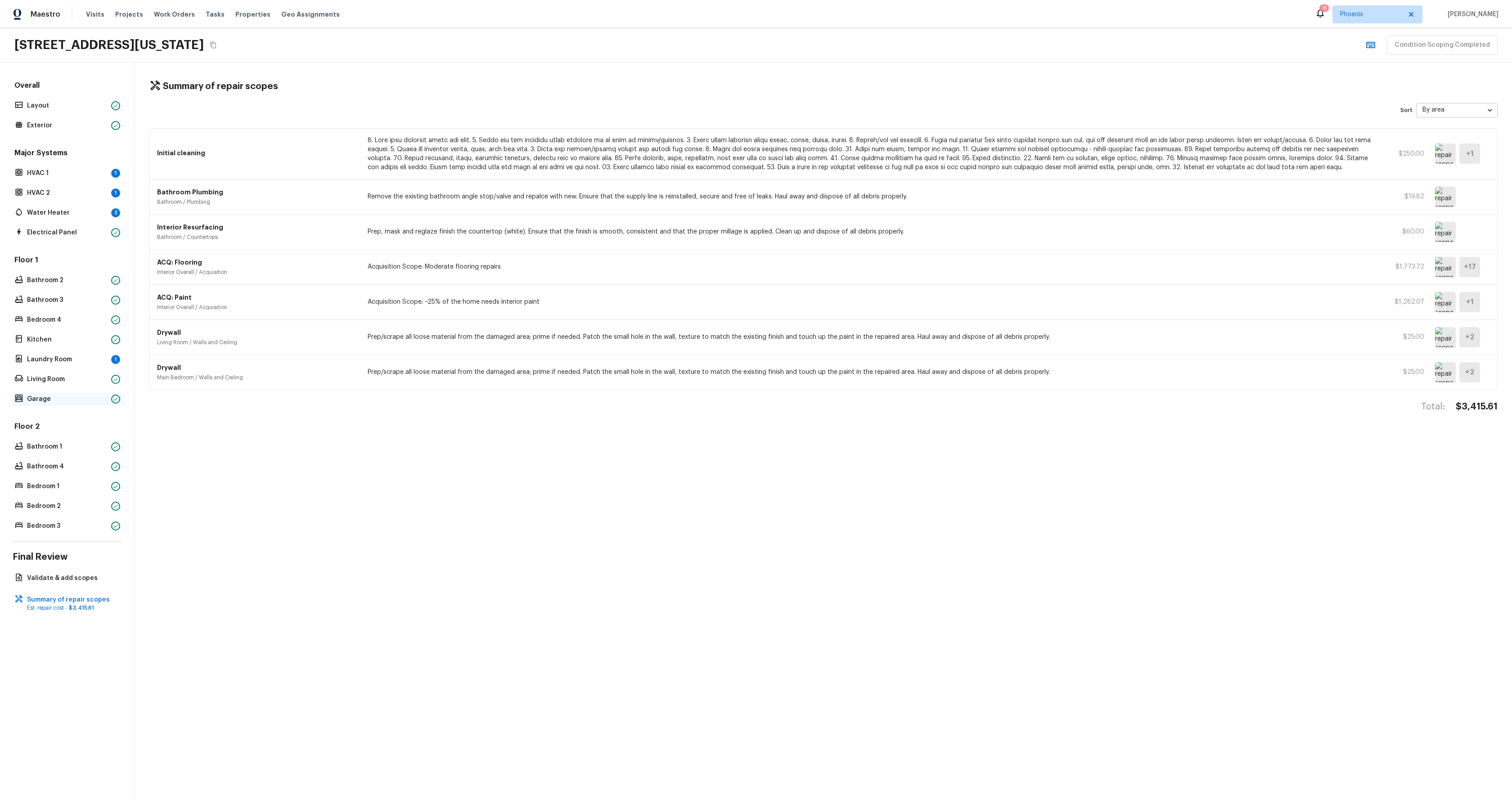
click at [51, 402] on p "Garage" at bounding box center [67, 399] width 80 height 9
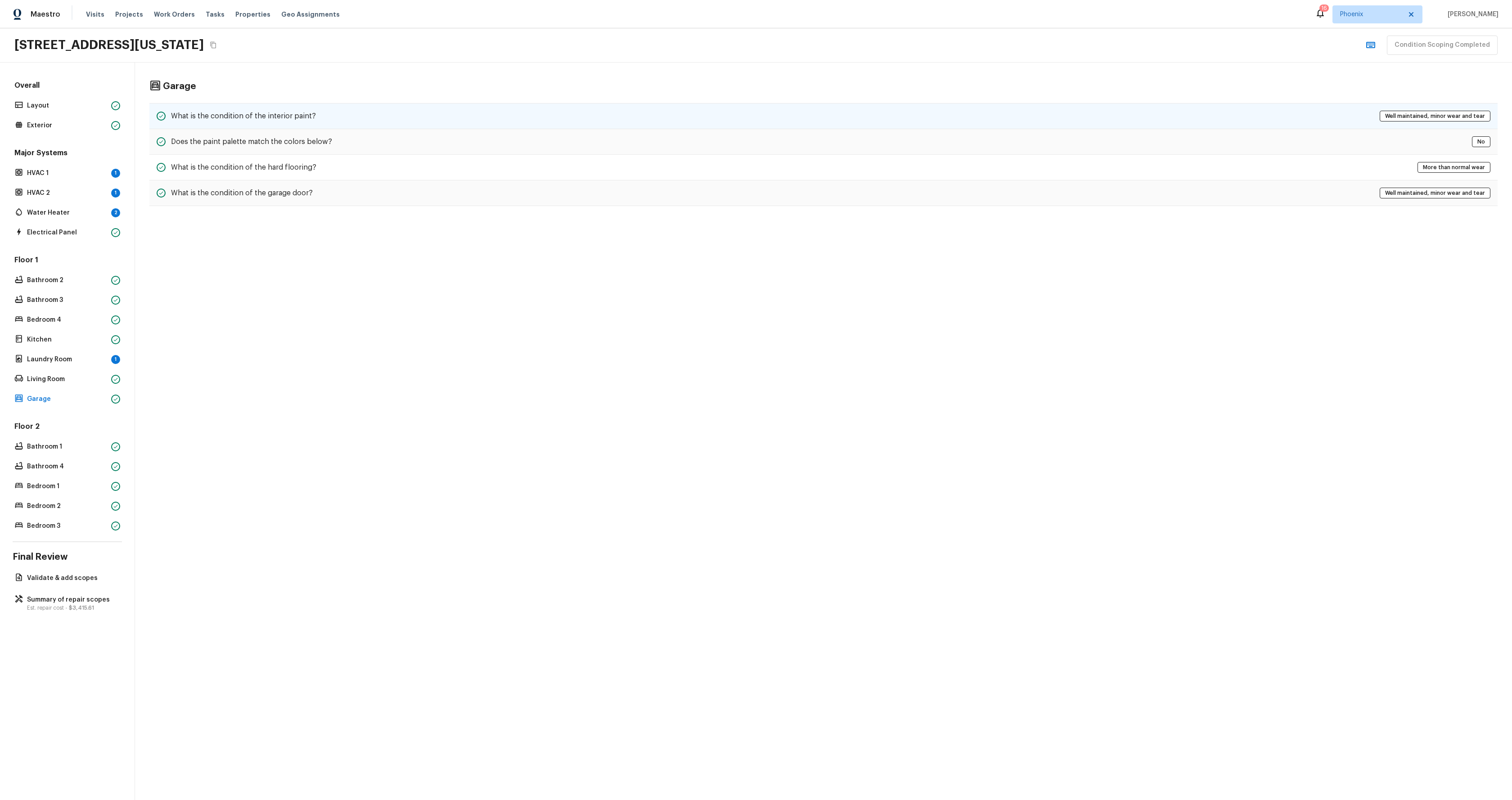
click at [544, 124] on div "What is the condition of the interior paint? Well maintained, minor wear and te…" at bounding box center [824, 116] width 1348 height 26
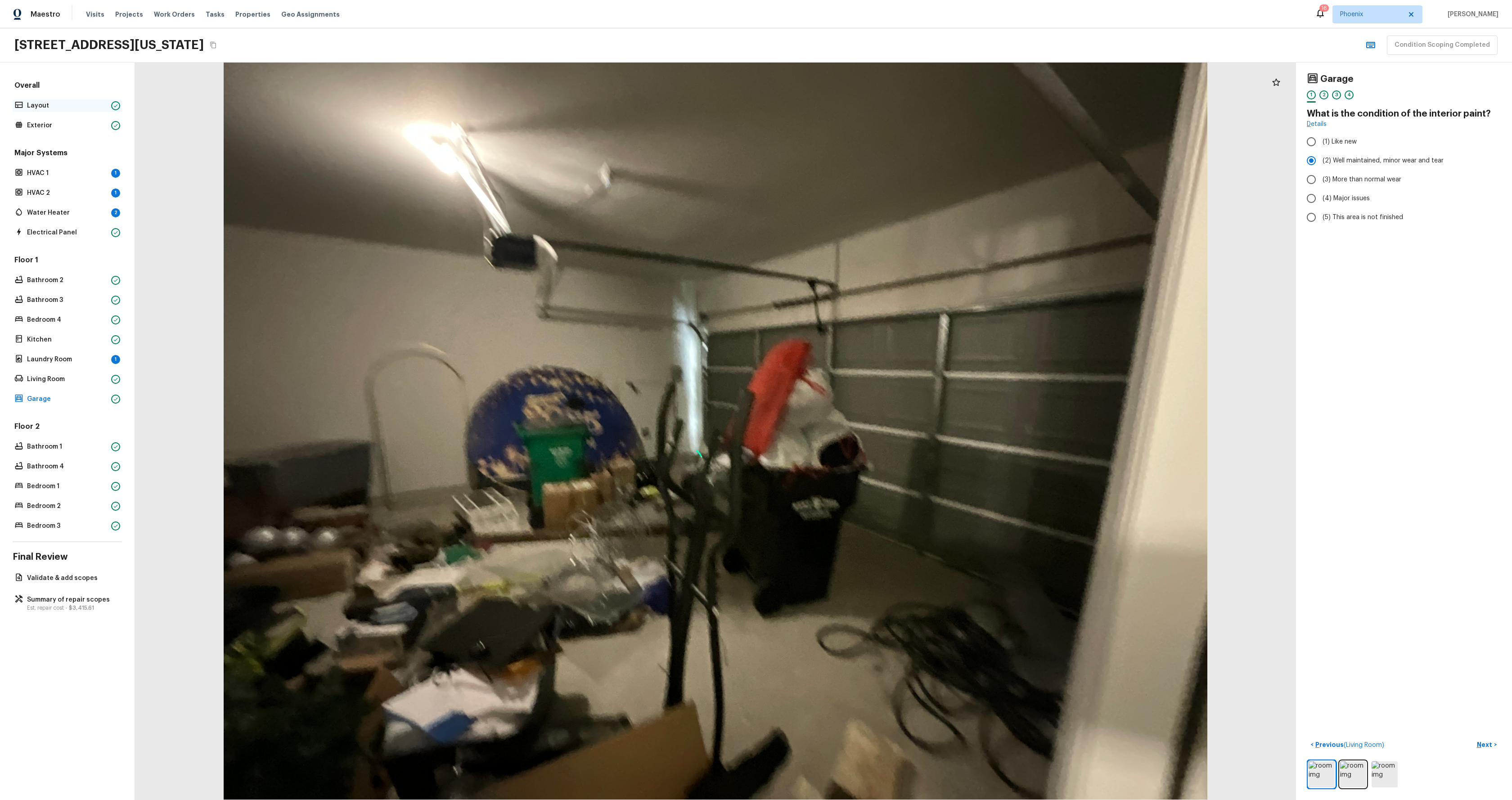
click at [61, 101] on p "Layout" at bounding box center [67, 105] width 80 height 9
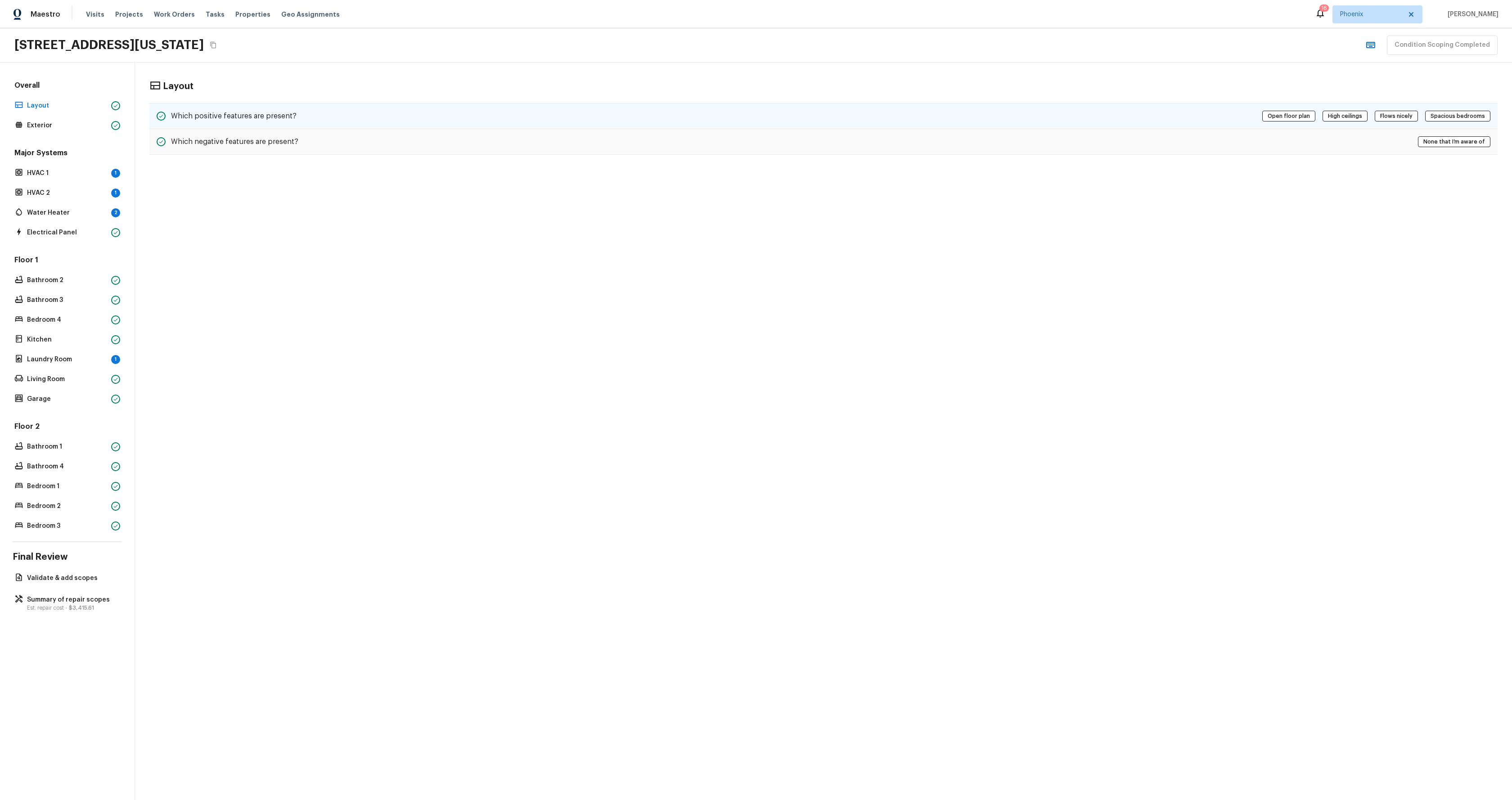
click at [299, 116] on div "Which positive features are present? Open floor plan High ceilings Flows nicely…" at bounding box center [824, 116] width 1348 height 26
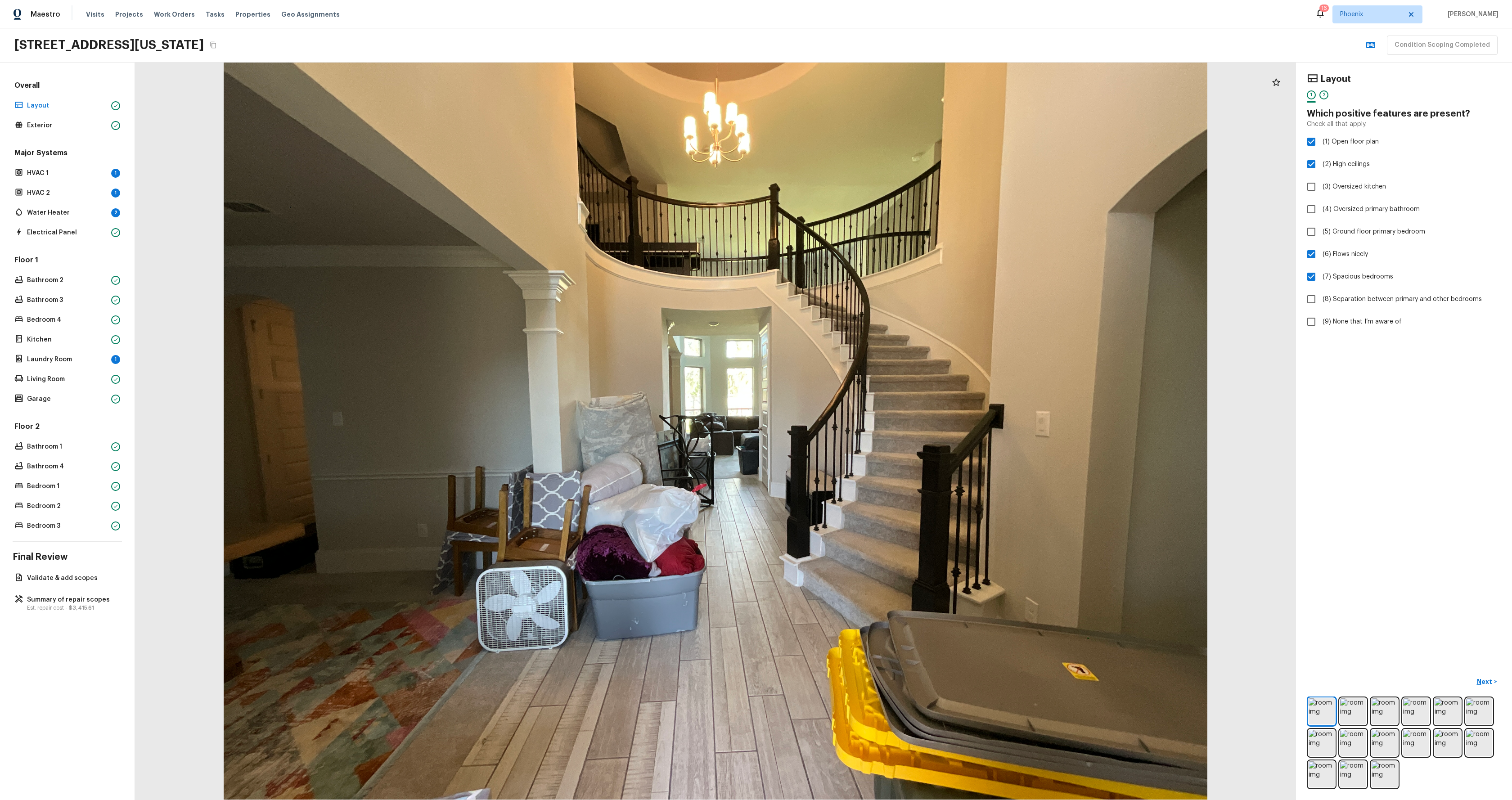
click at [36, 118] on div "Overall Layout Exterior" at bounding box center [67, 106] width 109 height 51
click at [39, 126] on p "Exterior" at bounding box center [67, 125] width 80 height 9
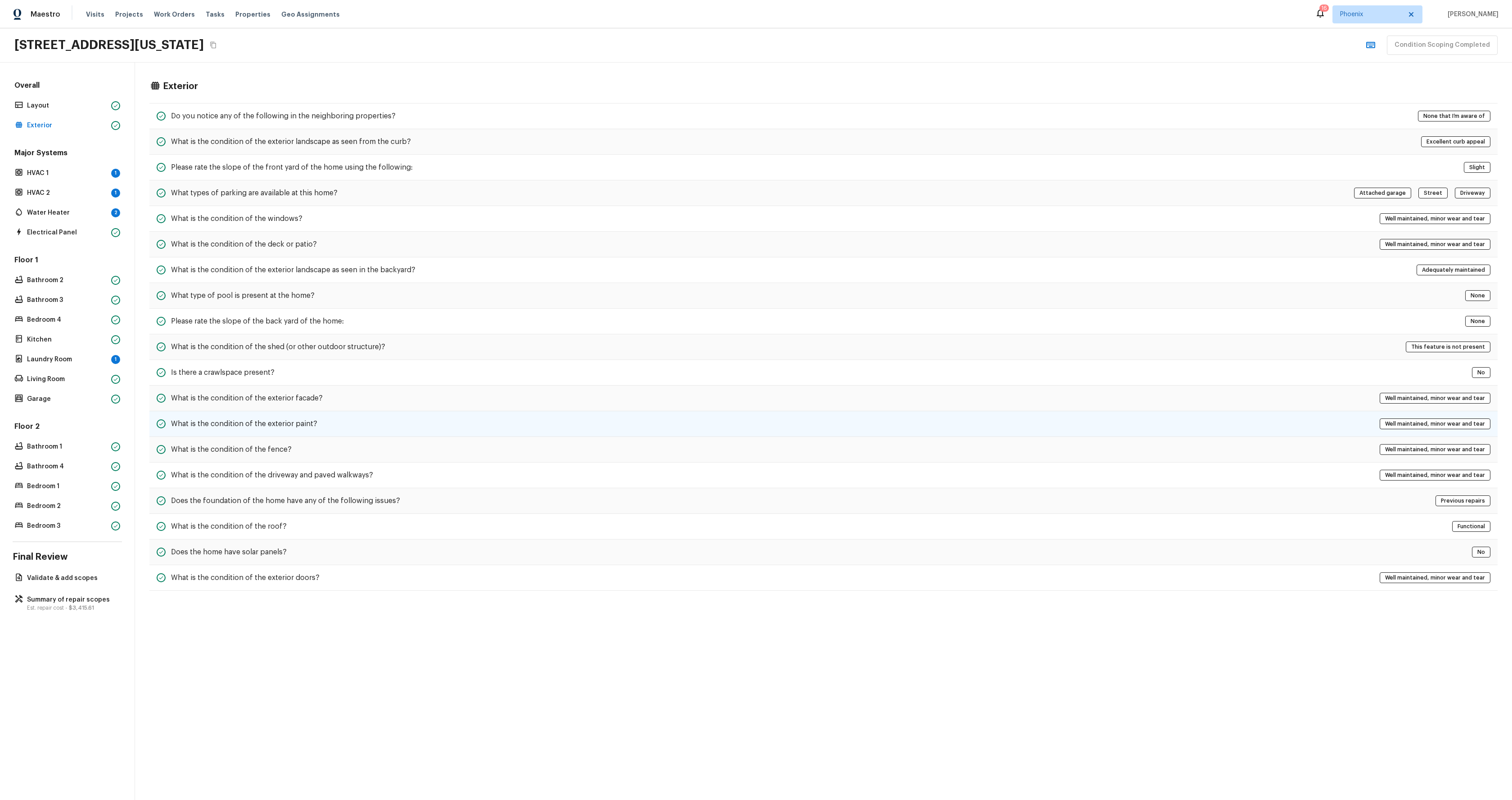
click at [883, 419] on div "What is the condition of the exterior paint? Well maintained, minor wear and te…" at bounding box center [824, 424] width 1348 height 26
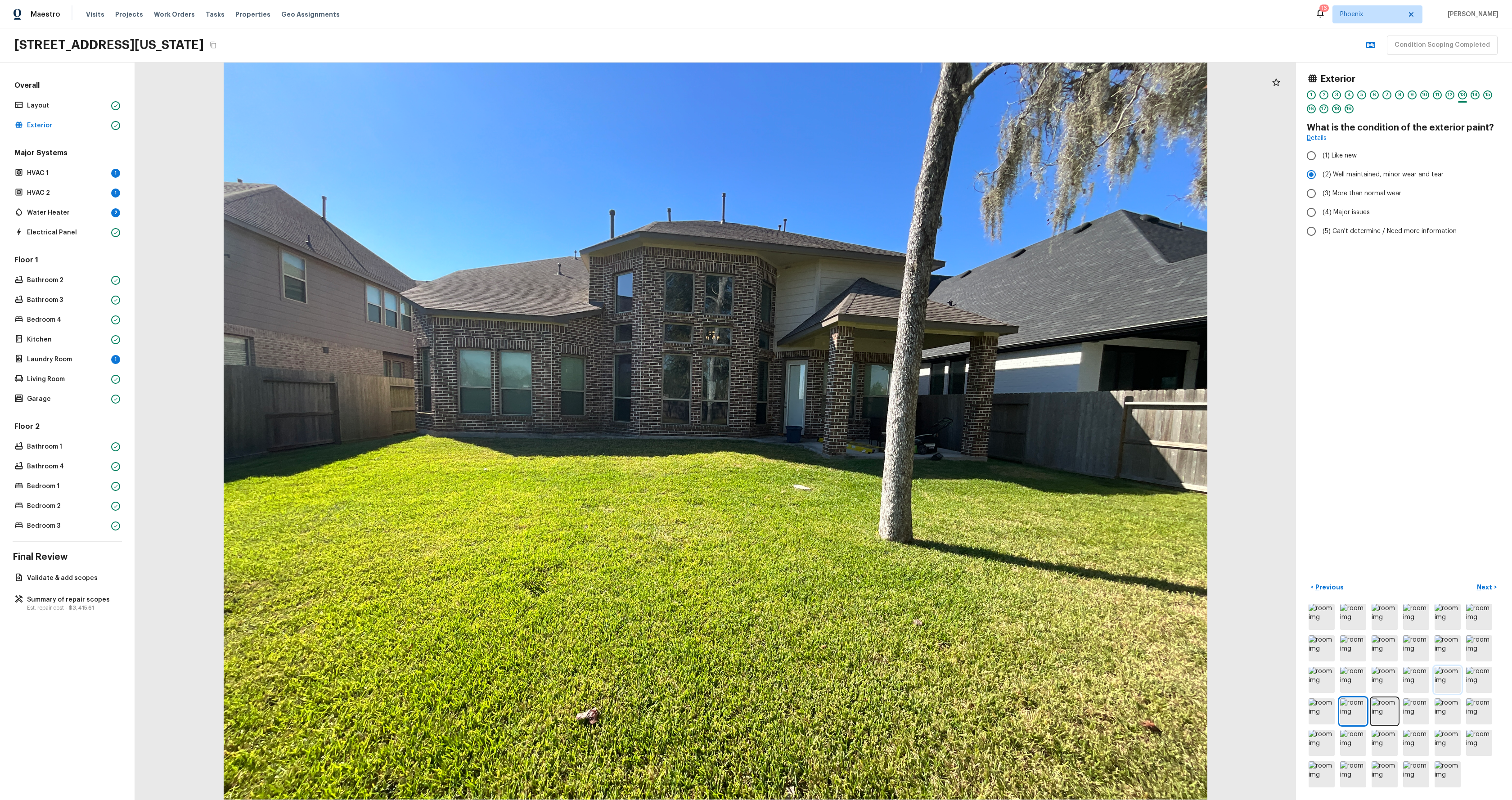
click at [1452, 678] on img at bounding box center [1447, 680] width 26 height 26
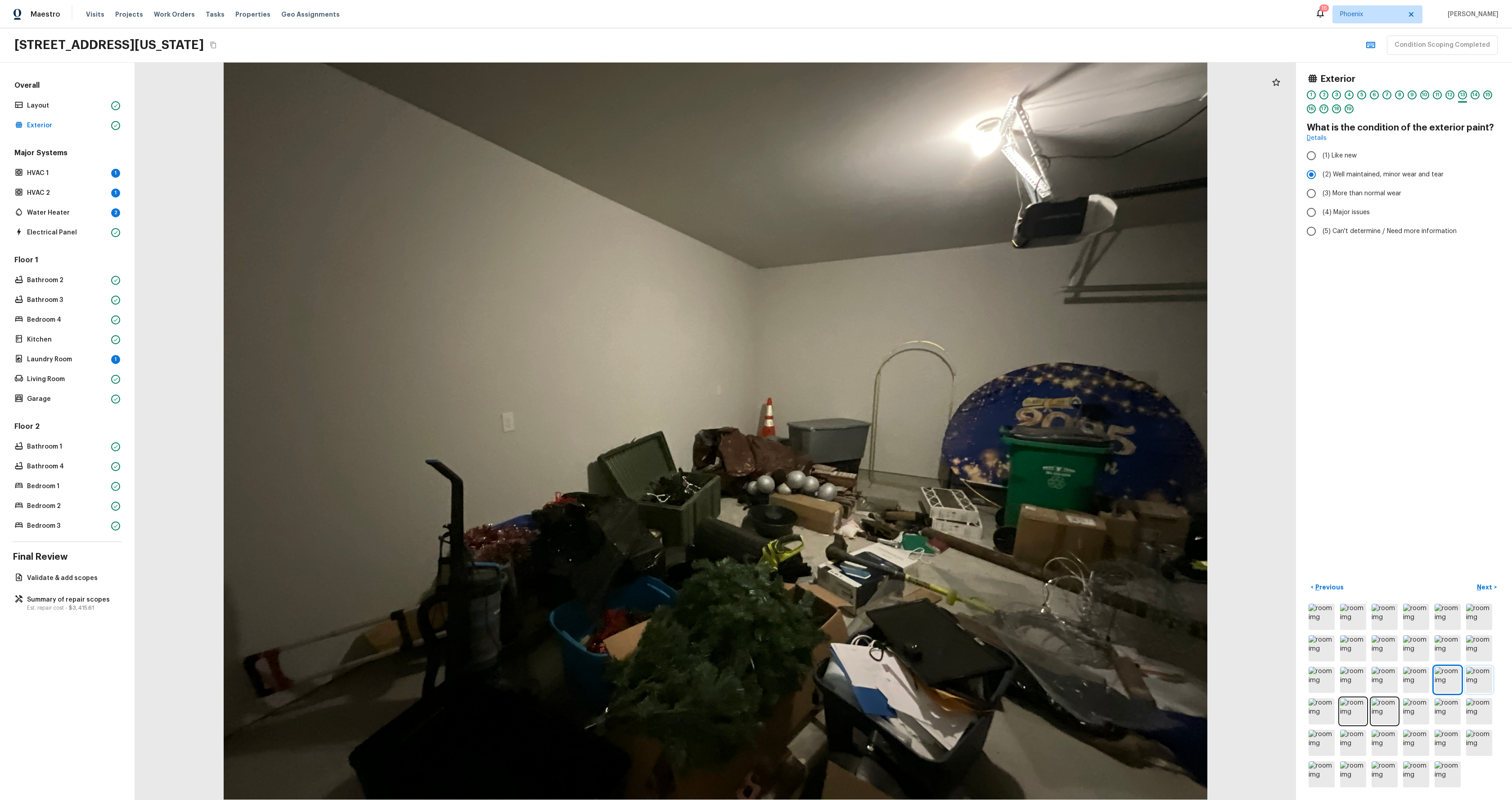
click at [1480, 687] on img at bounding box center [1479, 680] width 26 height 26
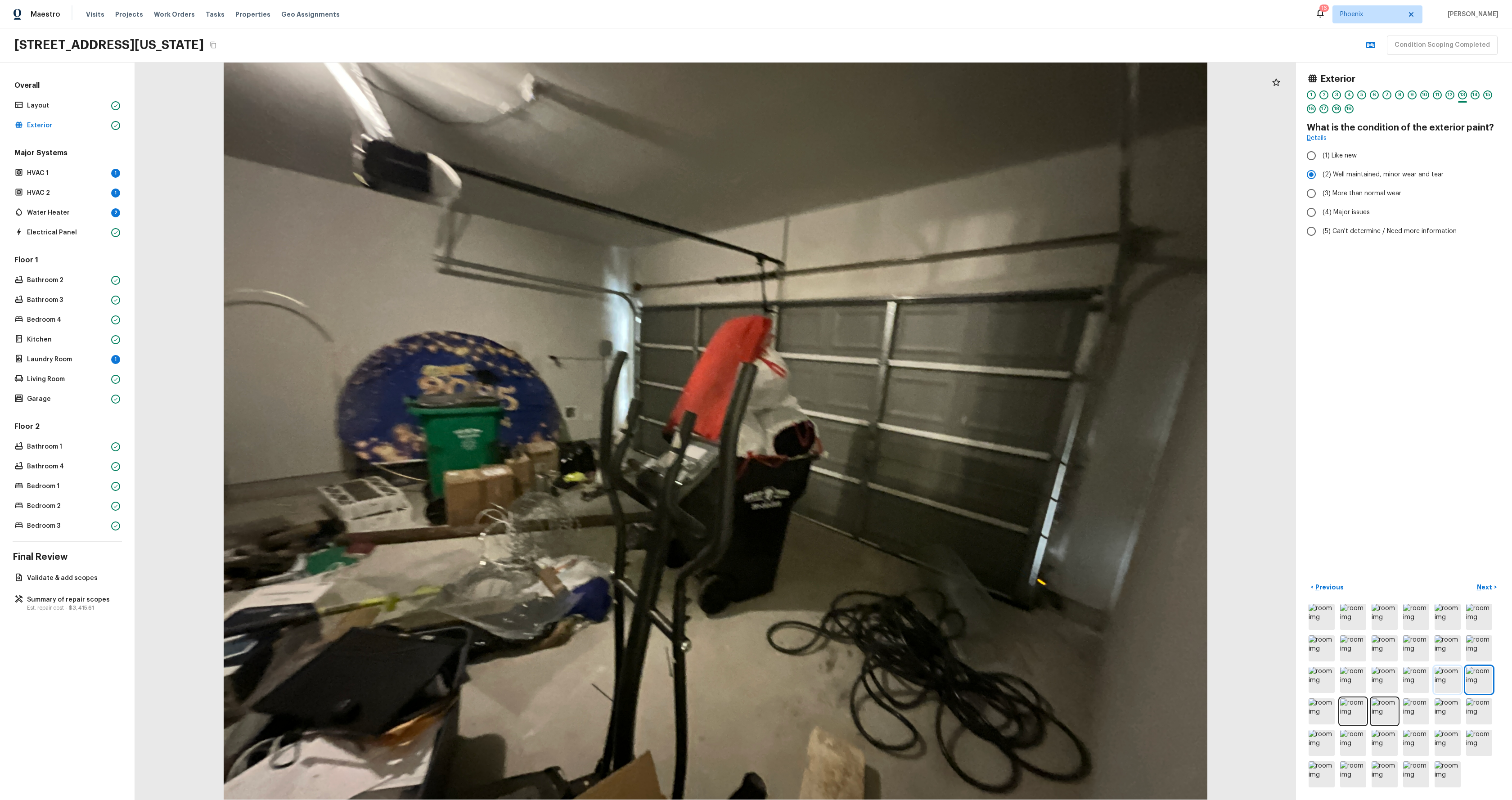
click at [1448, 682] on img at bounding box center [1447, 680] width 26 height 26
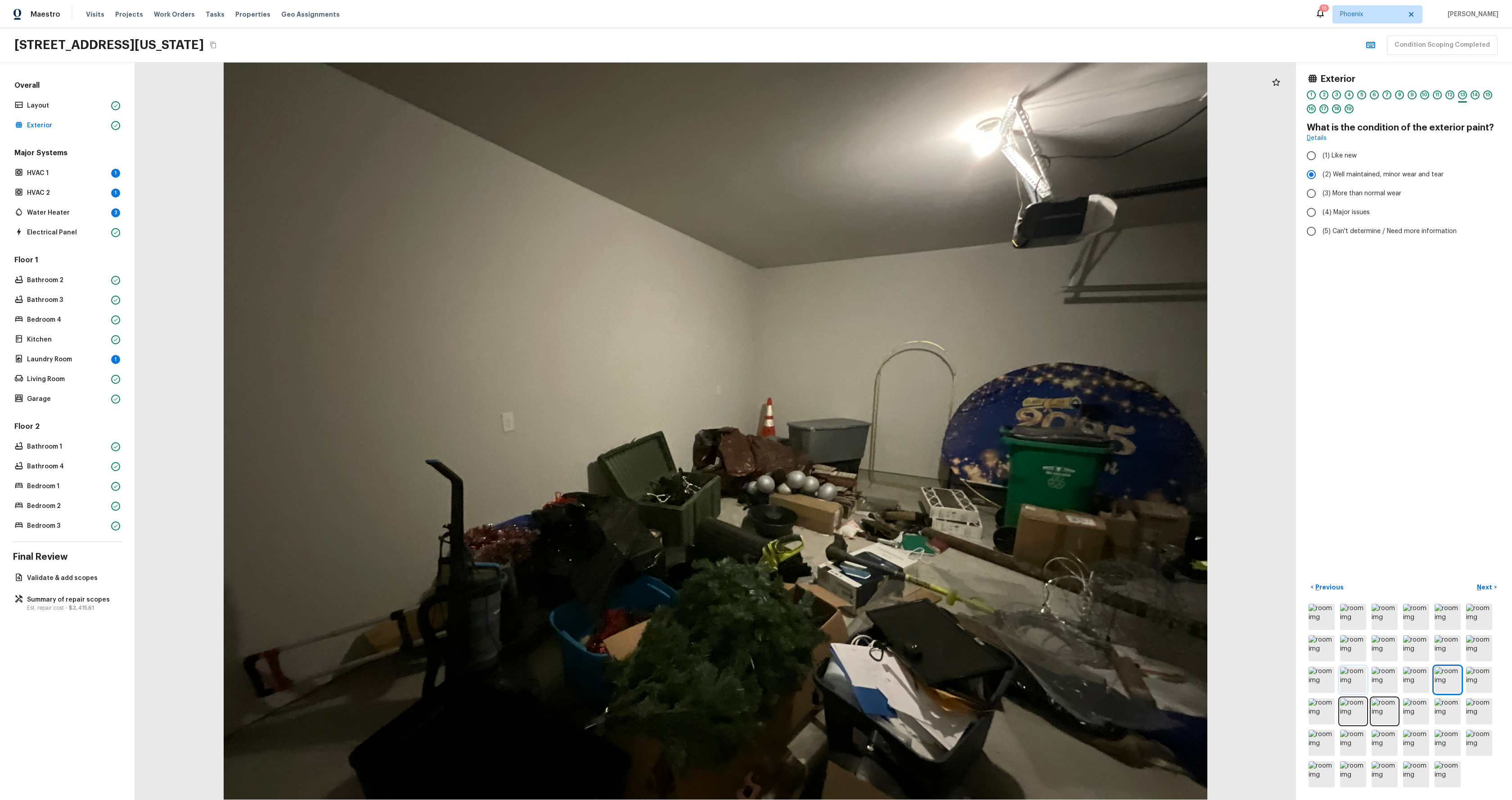
click at [1354, 673] on img at bounding box center [1353, 680] width 26 height 26
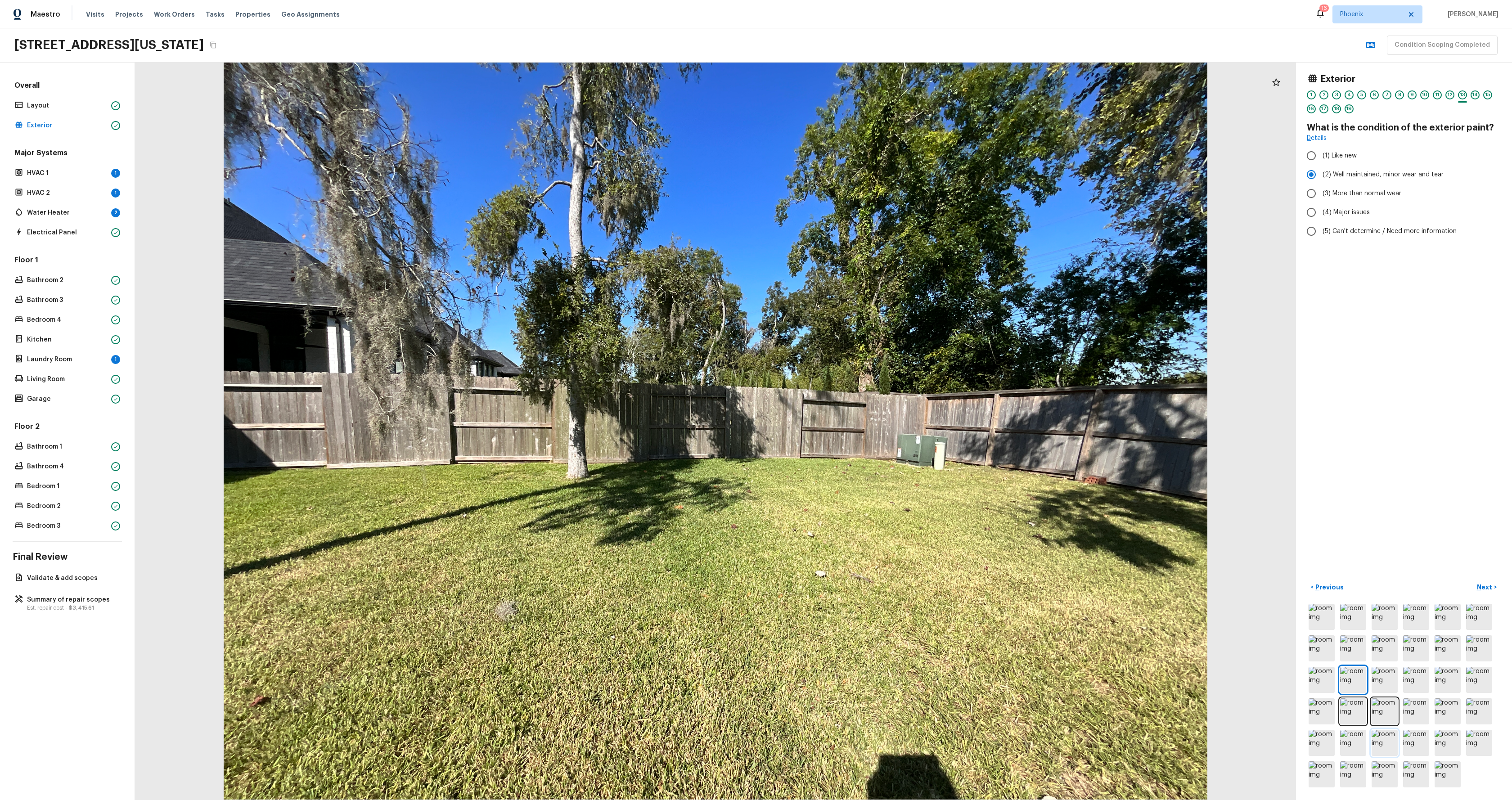
click at [1391, 754] on img at bounding box center [1385, 743] width 26 height 26
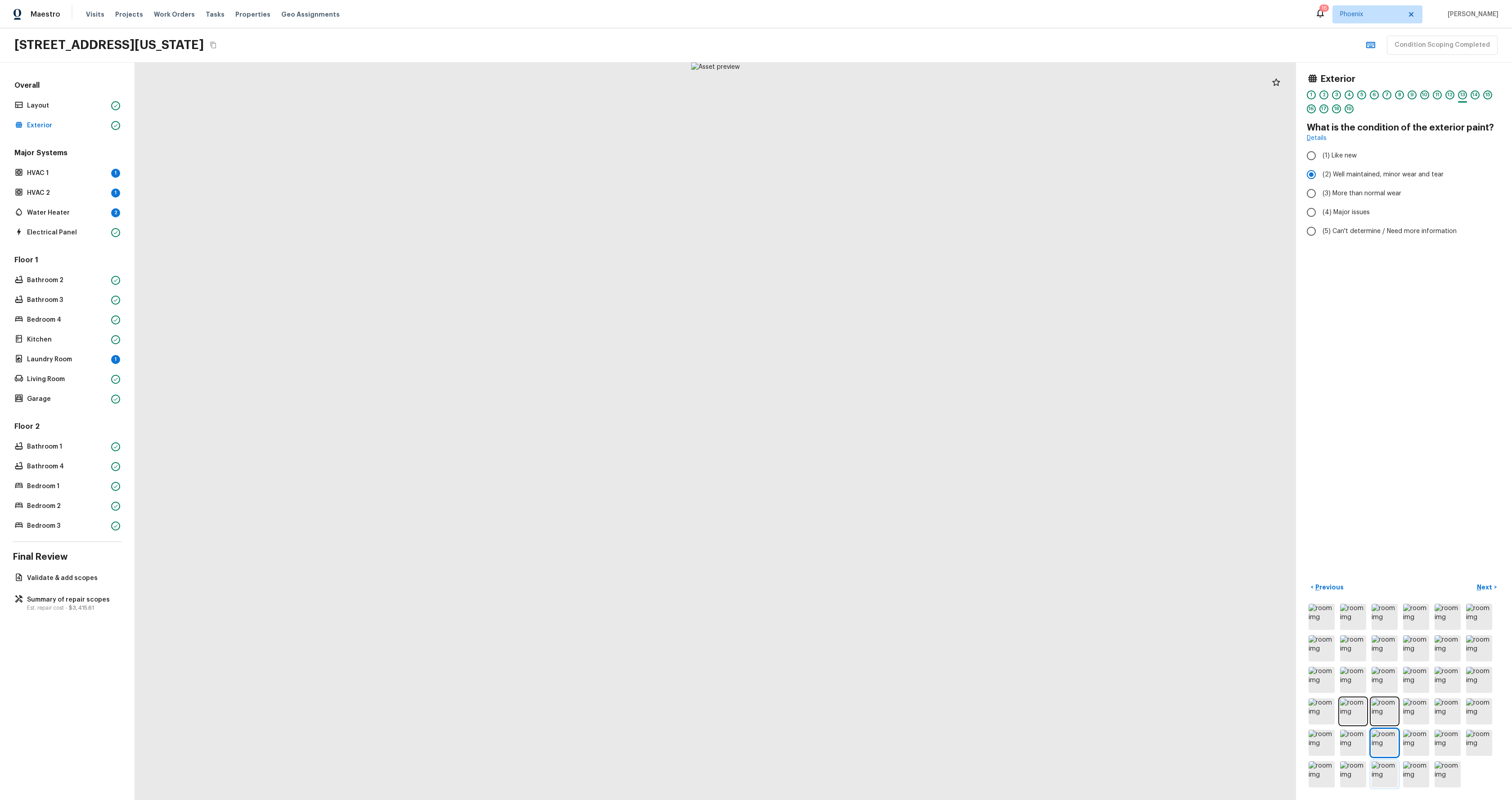
click at [1384, 770] on img at bounding box center [1385, 774] width 26 height 26
click at [1386, 780] on img at bounding box center [1385, 774] width 26 height 26
click at [1351, 778] on img at bounding box center [1353, 774] width 26 height 26
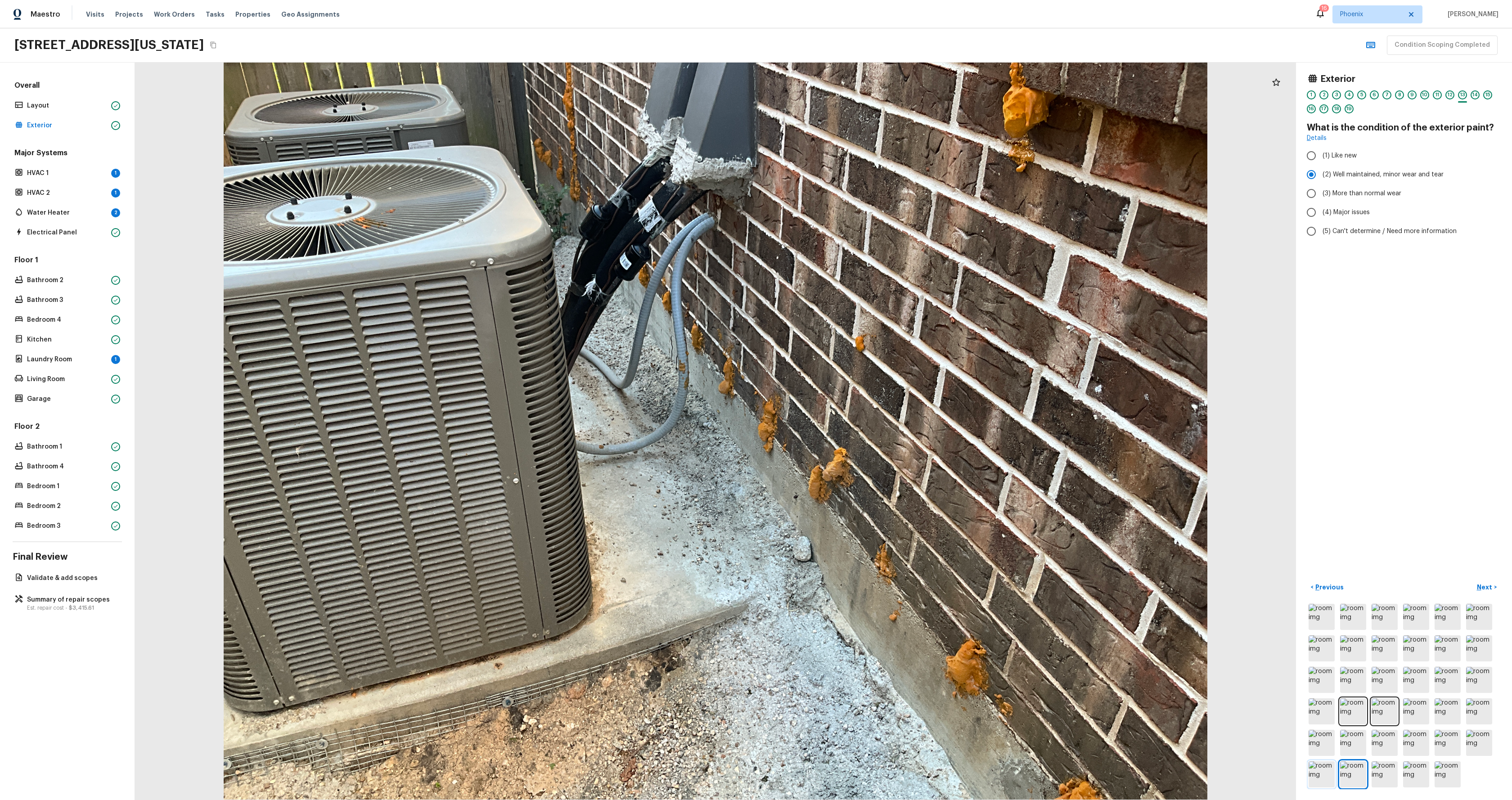
click at [1324, 776] on img at bounding box center [1321, 774] width 26 height 26
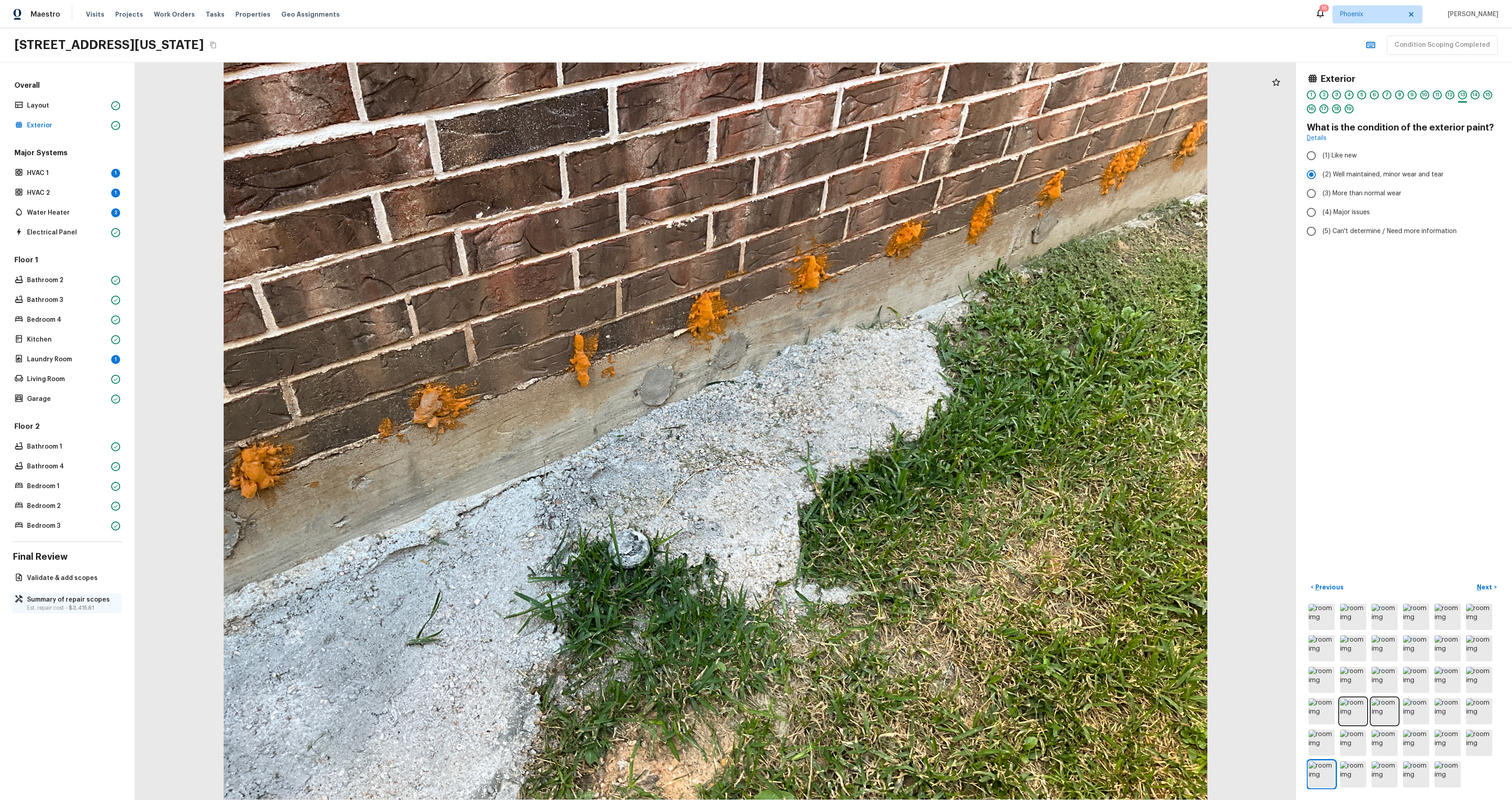
click at [97, 599] on p "Summary of repair scopes" at bounding box center [72, 599] width 90 height 9
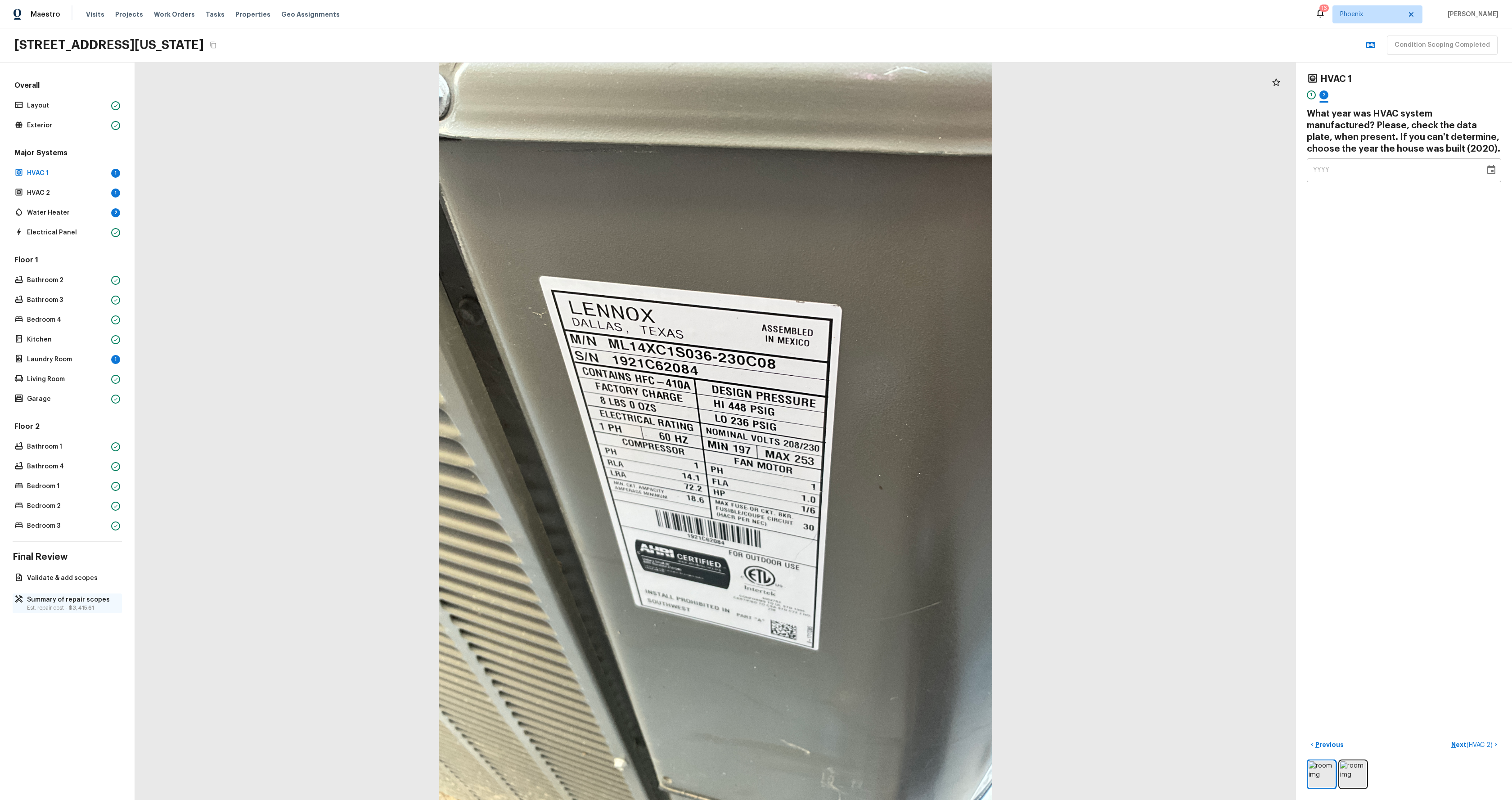
click at [83, 605] on p "Est. repair cost - $3,415.61" at bounding box center [72, 608] width 90 height 7
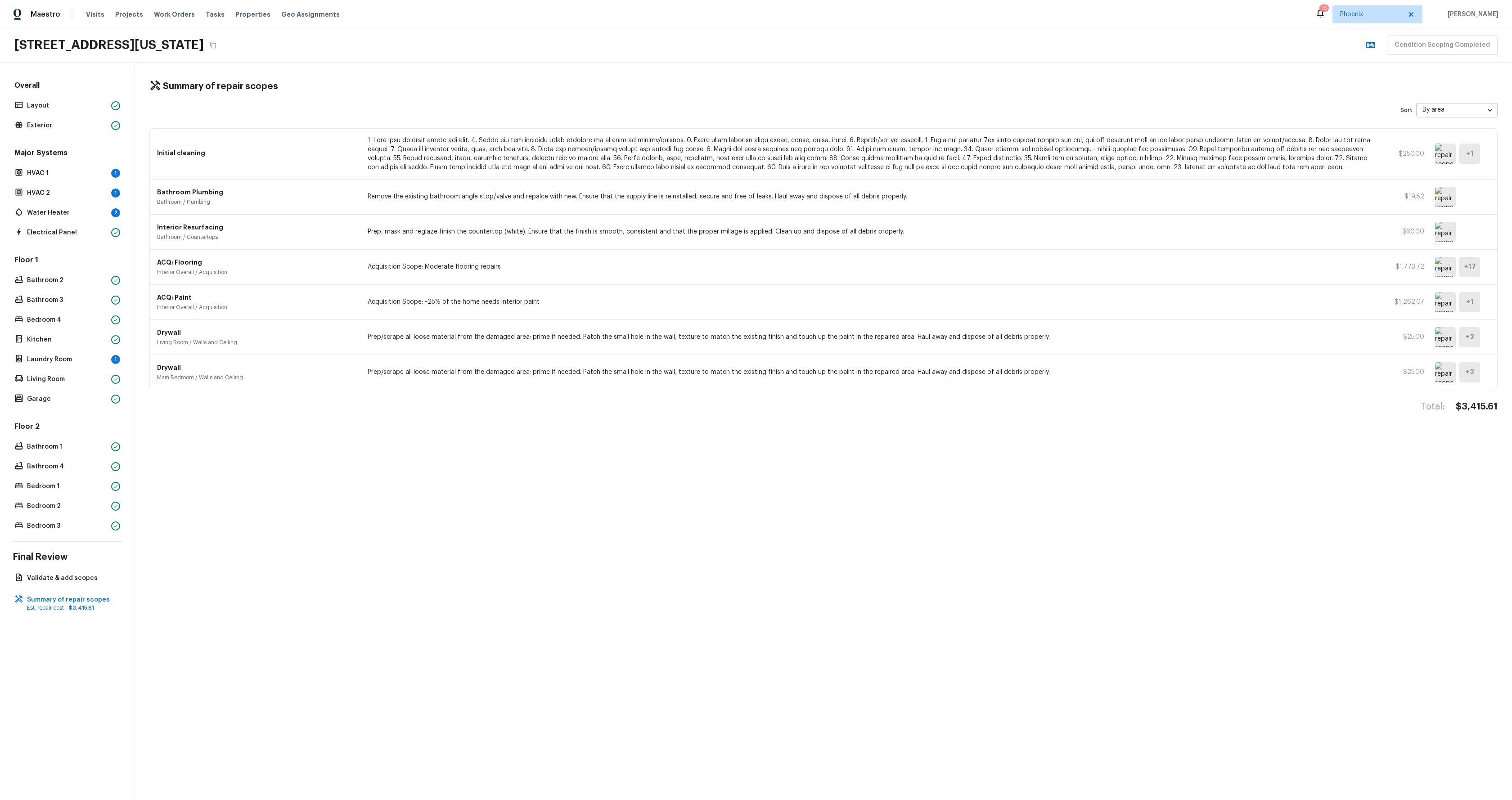
click at [495, 508] on div "Summary of repair scopes Sort By area area ​ Initial cleaning $250.00 + 1 Bathr…" at bounding box center [824, 431] width 1377 height 738
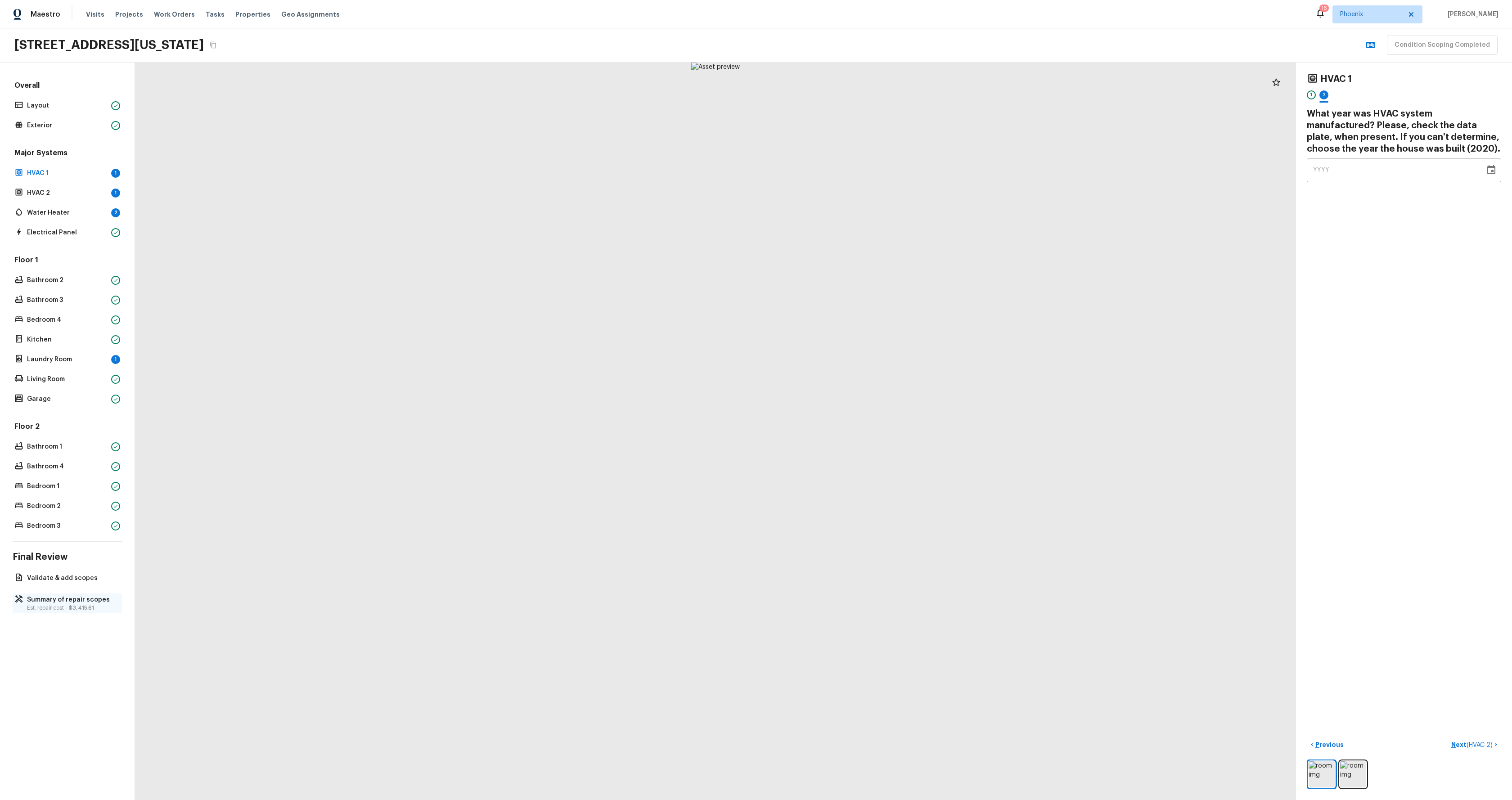
click at [69, 602] on p "Summary of repair scopes" at bounding box center [72, 599] width 90 height 9
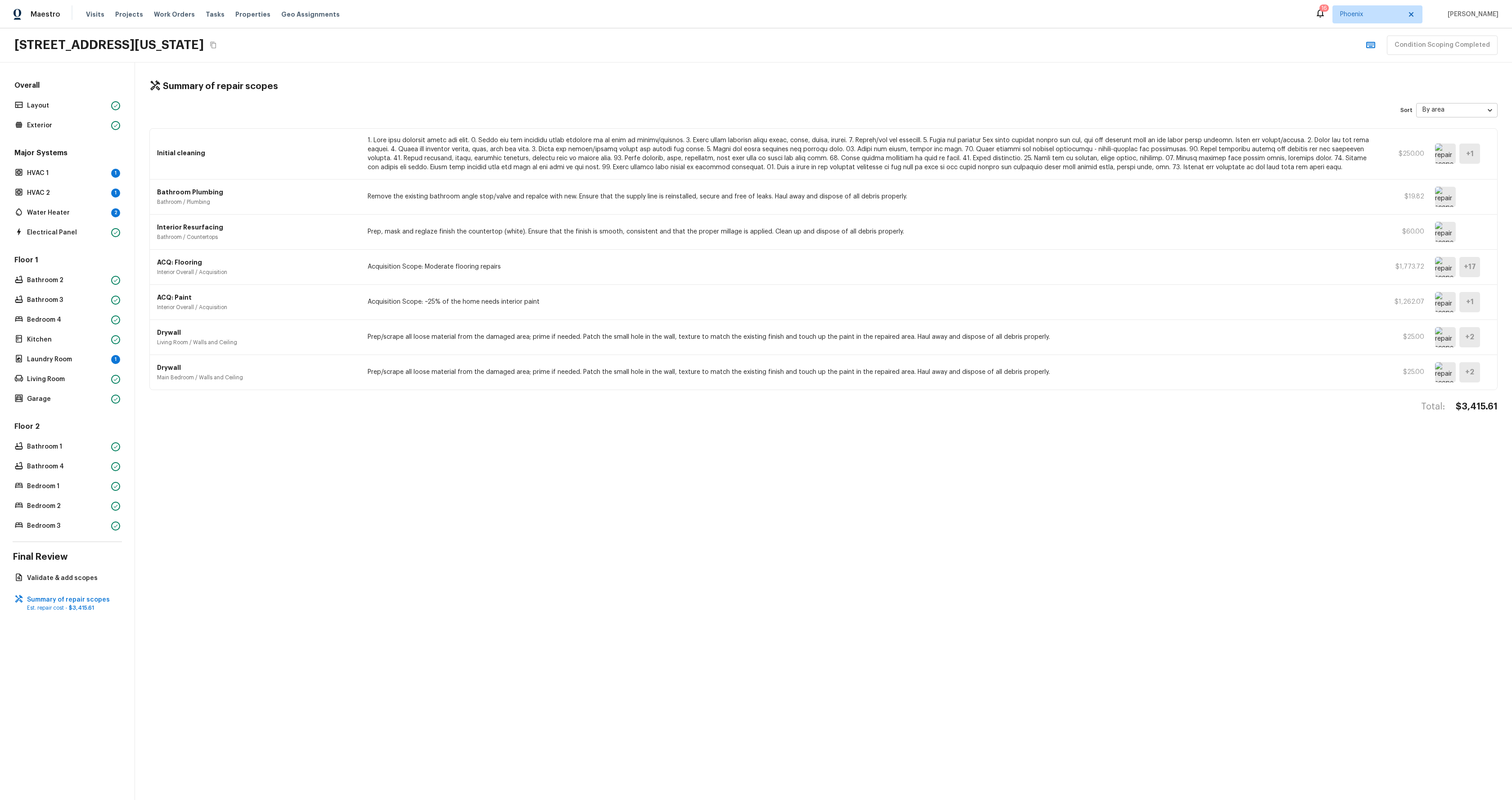
click at [486, 552] on div "Summary of repair scopes Sort By area area ​ Initial cleaning $250.00 + 1 Bathr…" at bounding box center [824, 431] width 1377 height 738
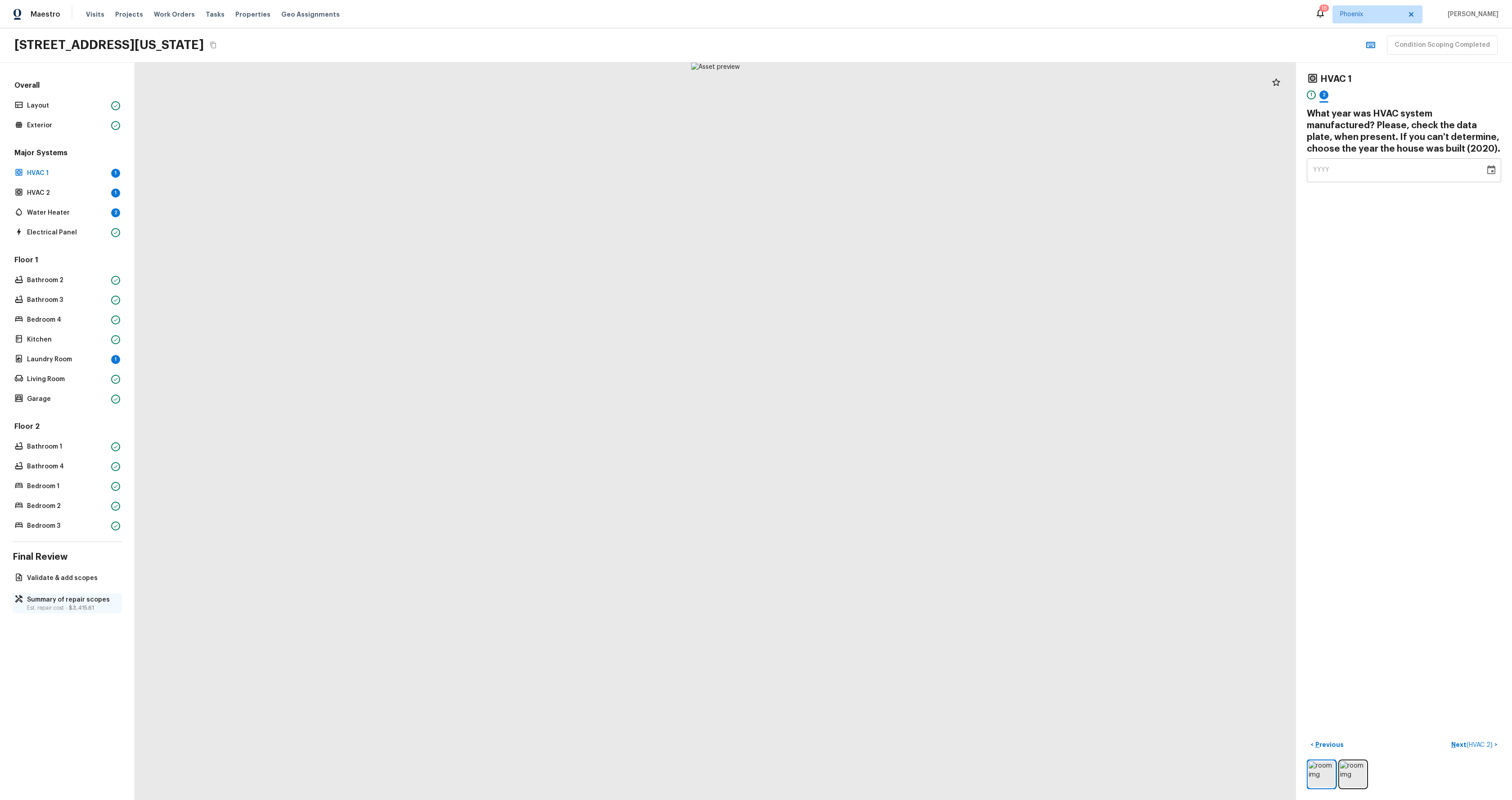
click at [64, 606] on p "Est. repair cost - $3,415.61" at bounding box center [72, 608] width 90 height 7
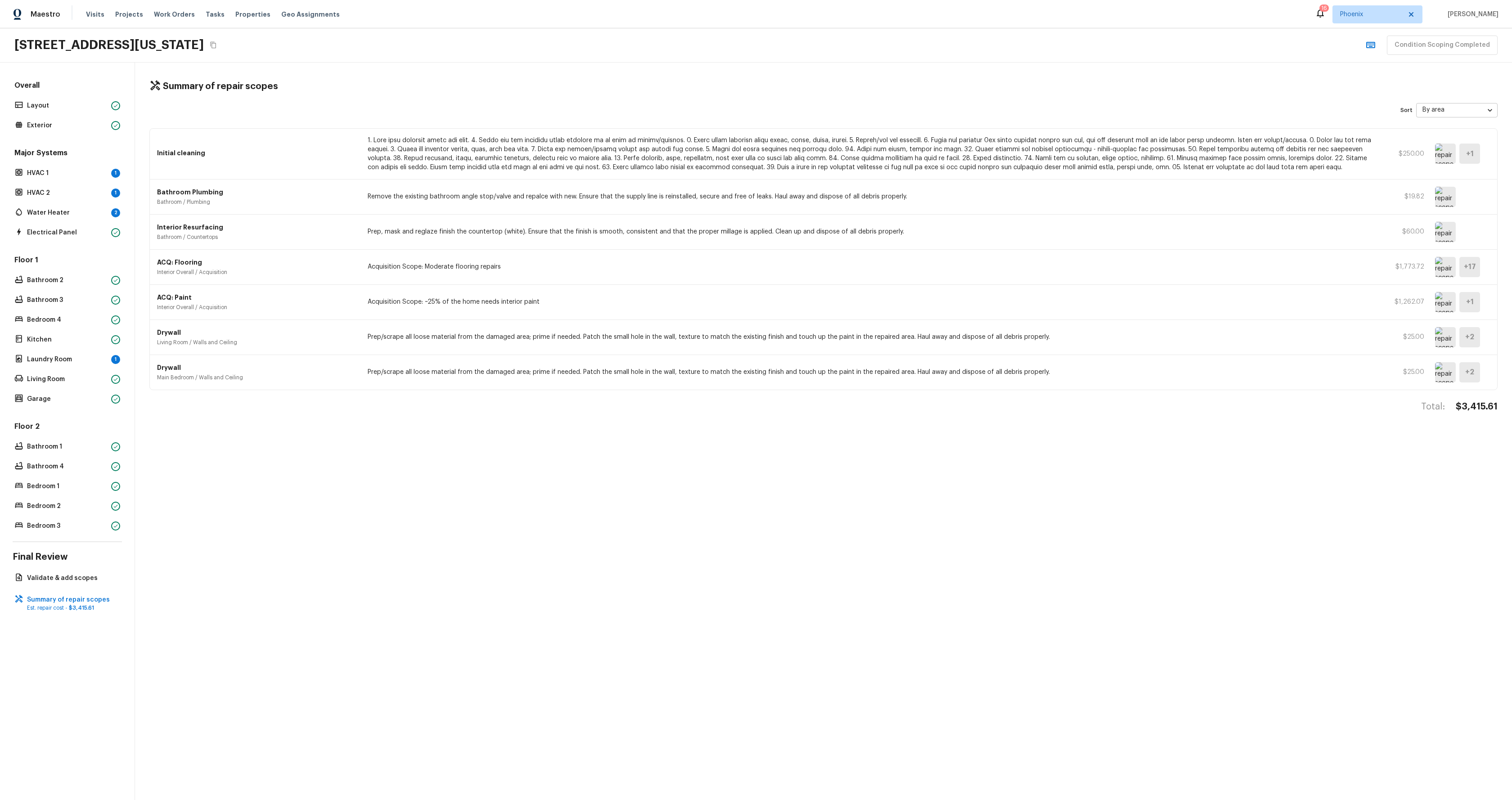
click at [386, 568] on div "Summary of repair scopes Sort By area area ​ Initial cleaning $250.00 + 1 Bathr…" at bounding box center [824, 431] width 1377 height 738
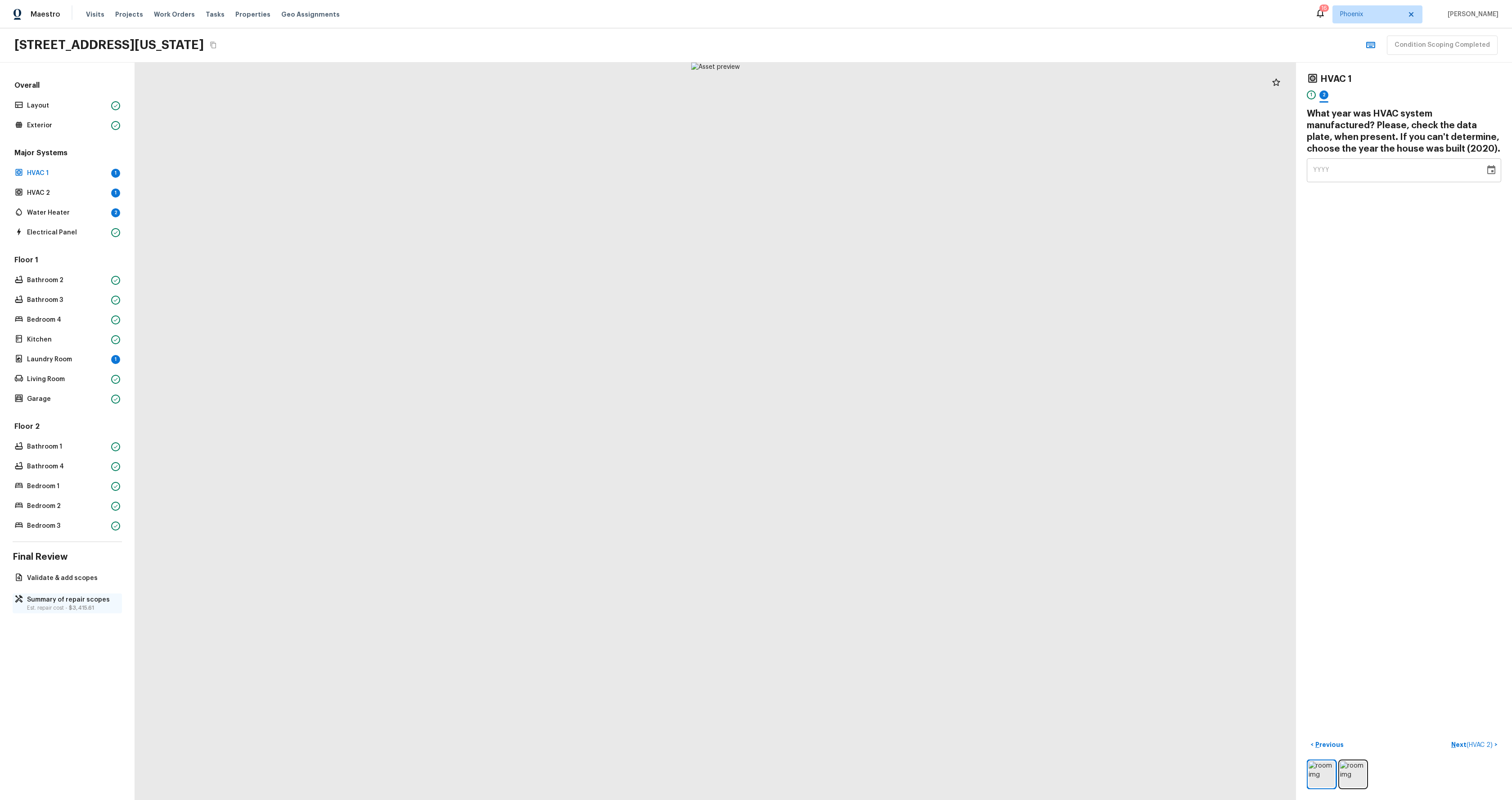
click at [80, 602] on p "Summary of repair scopes" at bounding box center [72, 599] width 90 height 9
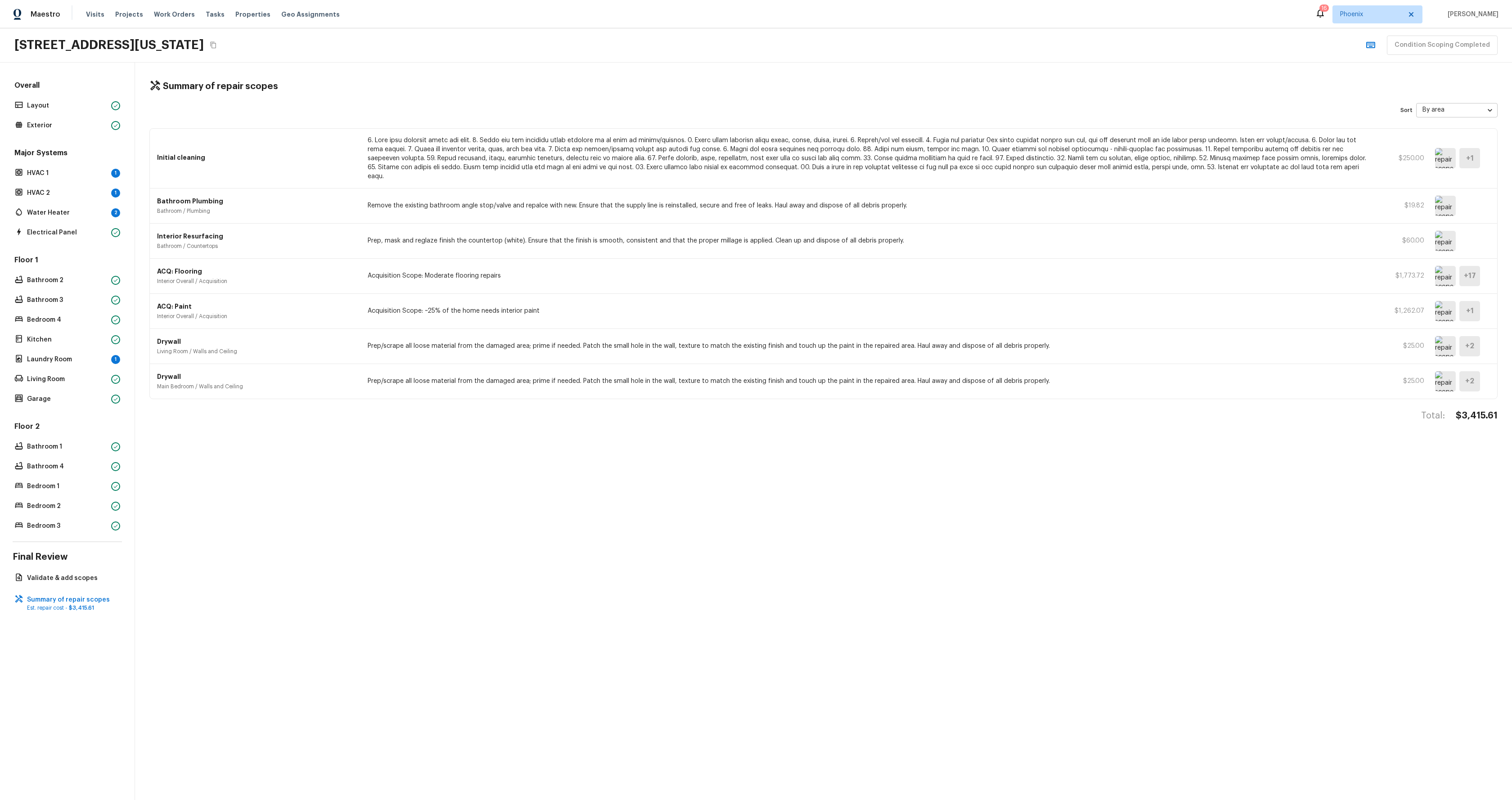
click at [455, 578] on div "Summary of repair scopes Sort By area area ​ Initial cleaning $250.00 + 1 Bathr…" at bounding box center [824, 431] width 1377 height 738
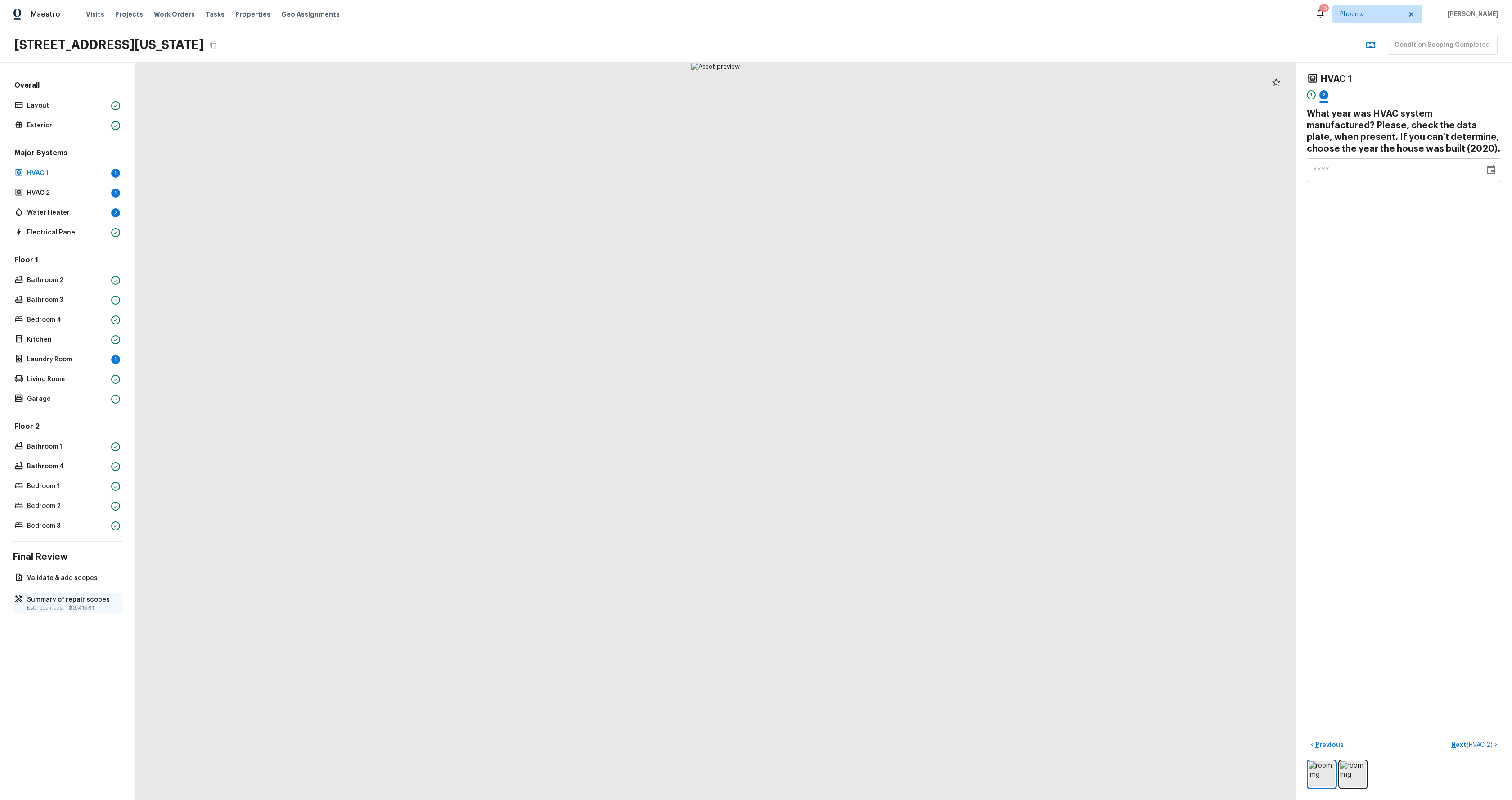
click at [59, 606] on p "Est. repair cost - $3,415.61" at bounding box center [72, 608] width 90 height 7
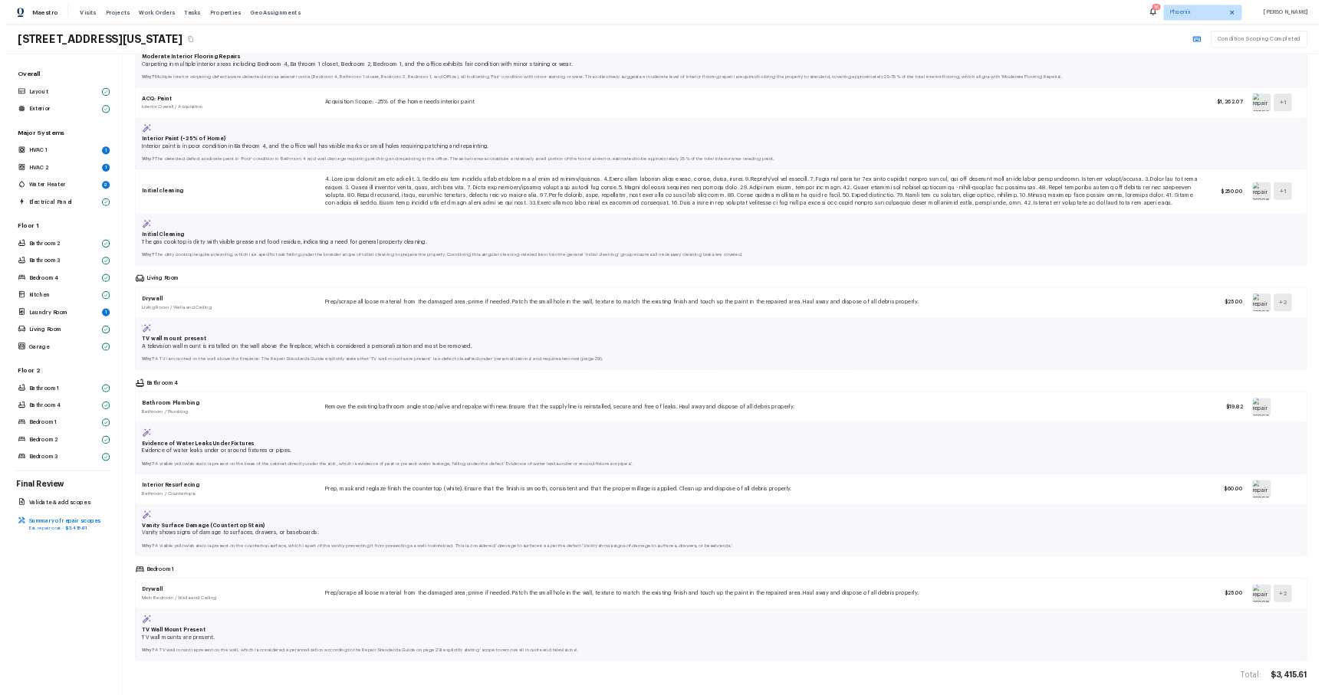
scroll to position [192, 0]
